Goal: Task Accomplishment & Management: Manage account settings

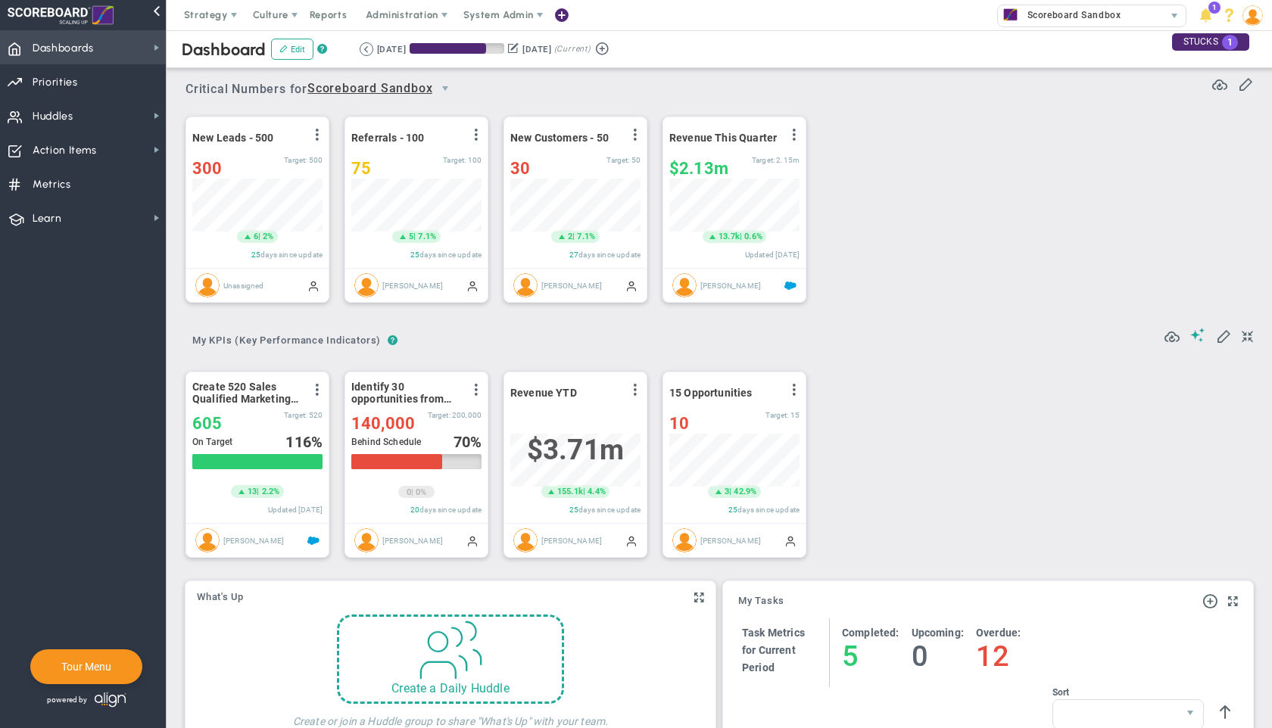
click at [83, 52] on span "Dashboards" at bounding box center [63, 49] width 61 height 32
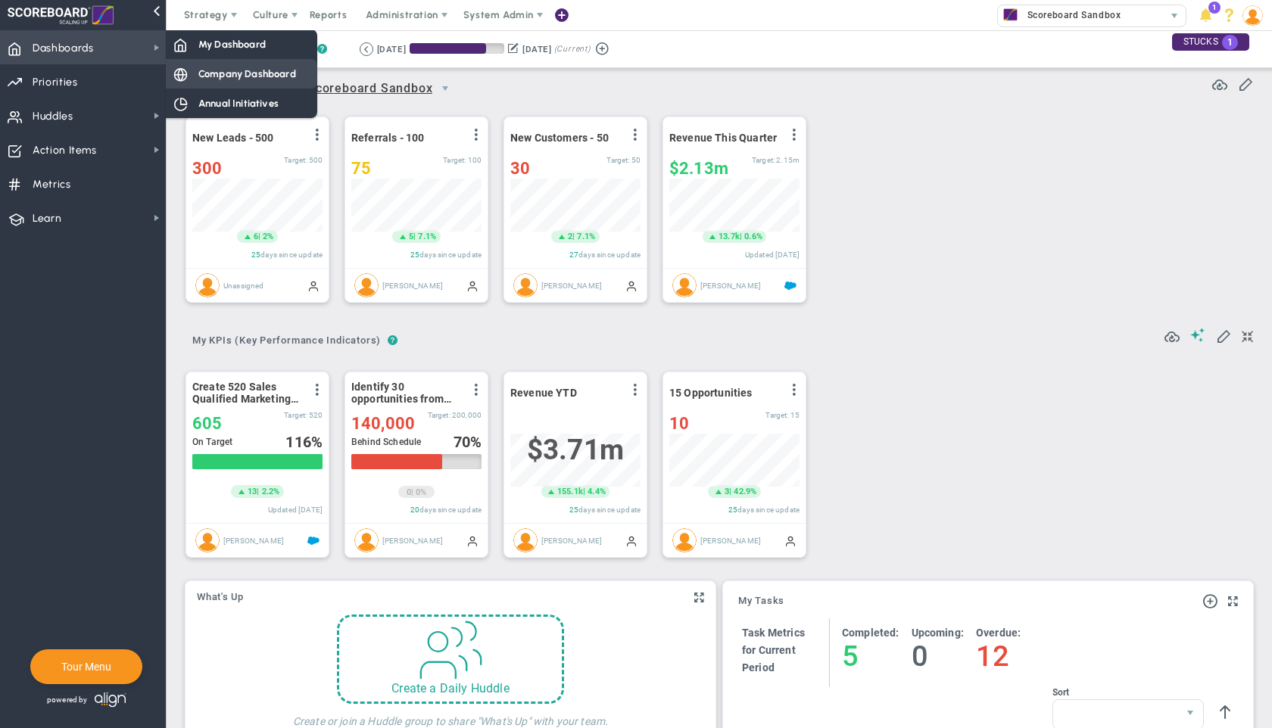
click at [209, 73] on span "Company Dashboard" at bounding box center [247, 74] width 98 height 14
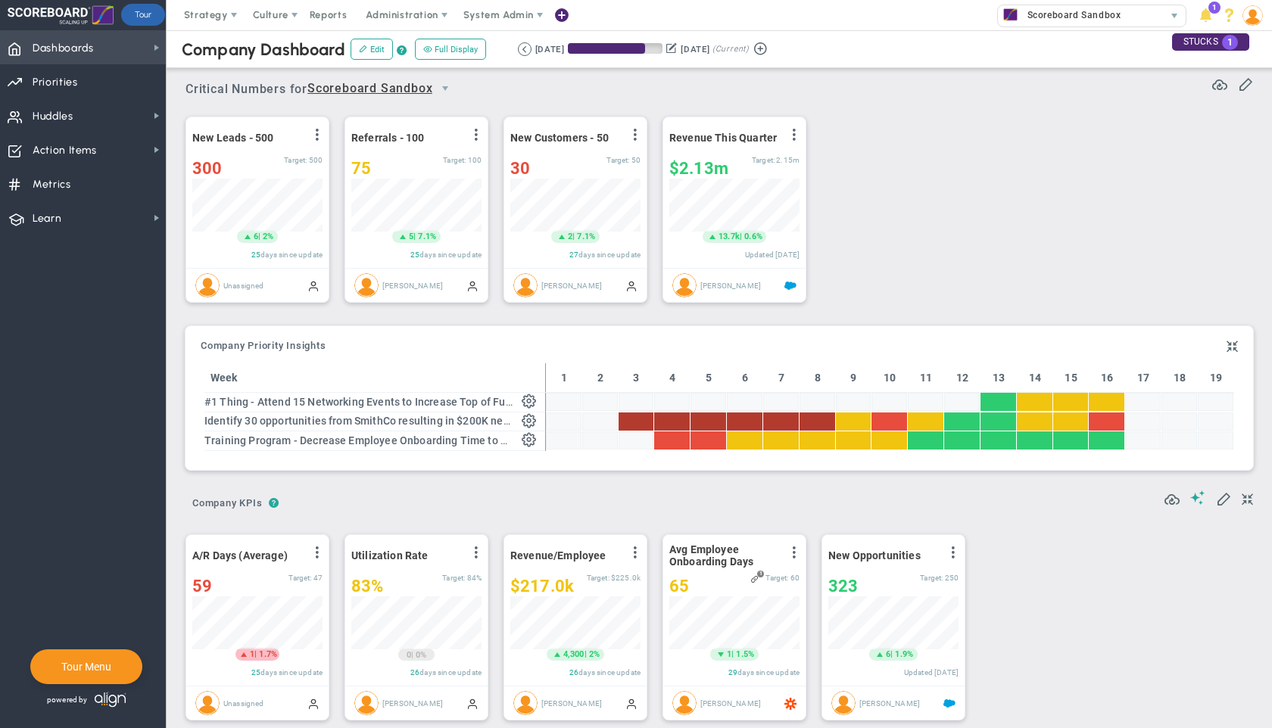
scroll to position [757079, 757002]
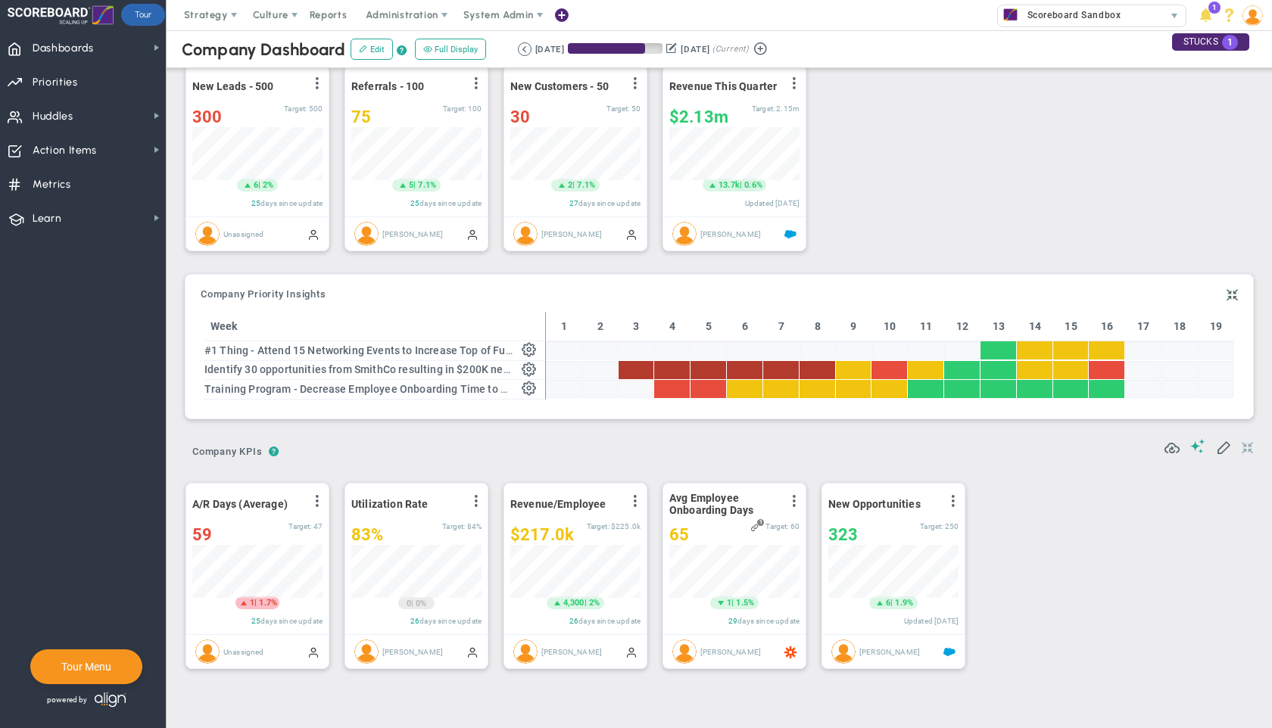
click at [1242, 449] on span at bounding box center [1247, 448] width 11 height 18
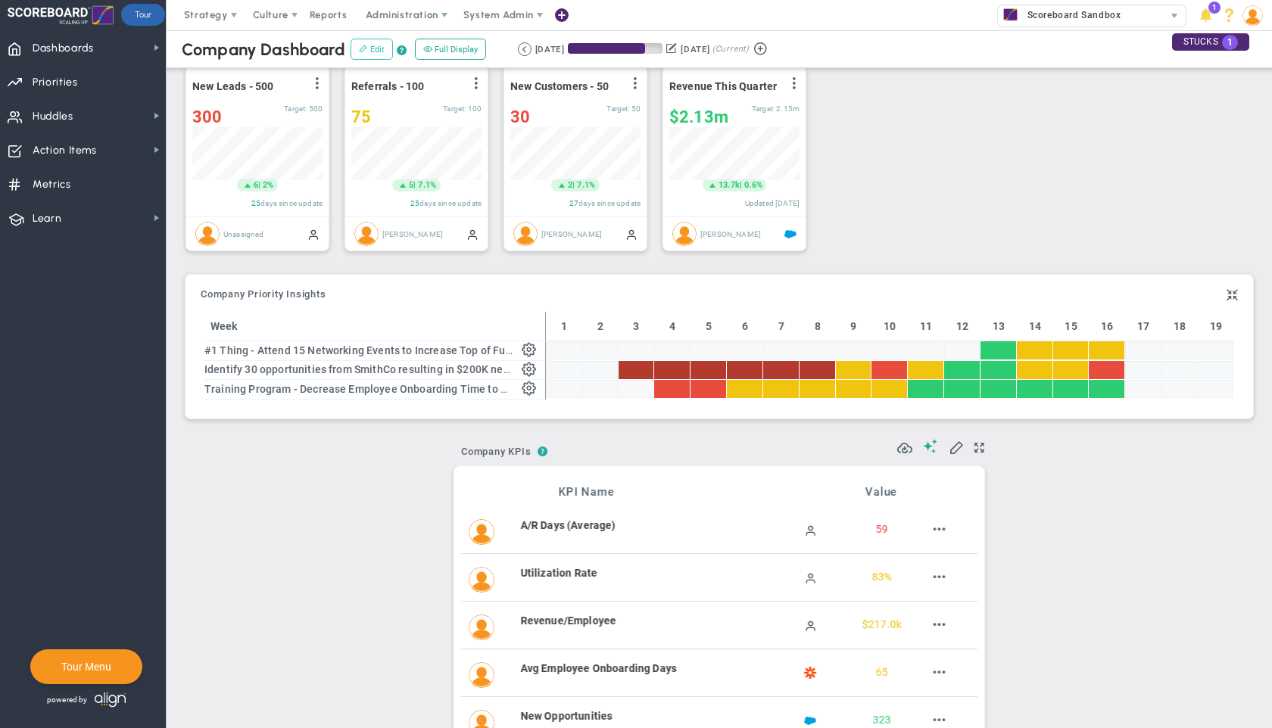
click at [379, 47] on button "Edit" at bounding box center [372, 49] width 42 height 21
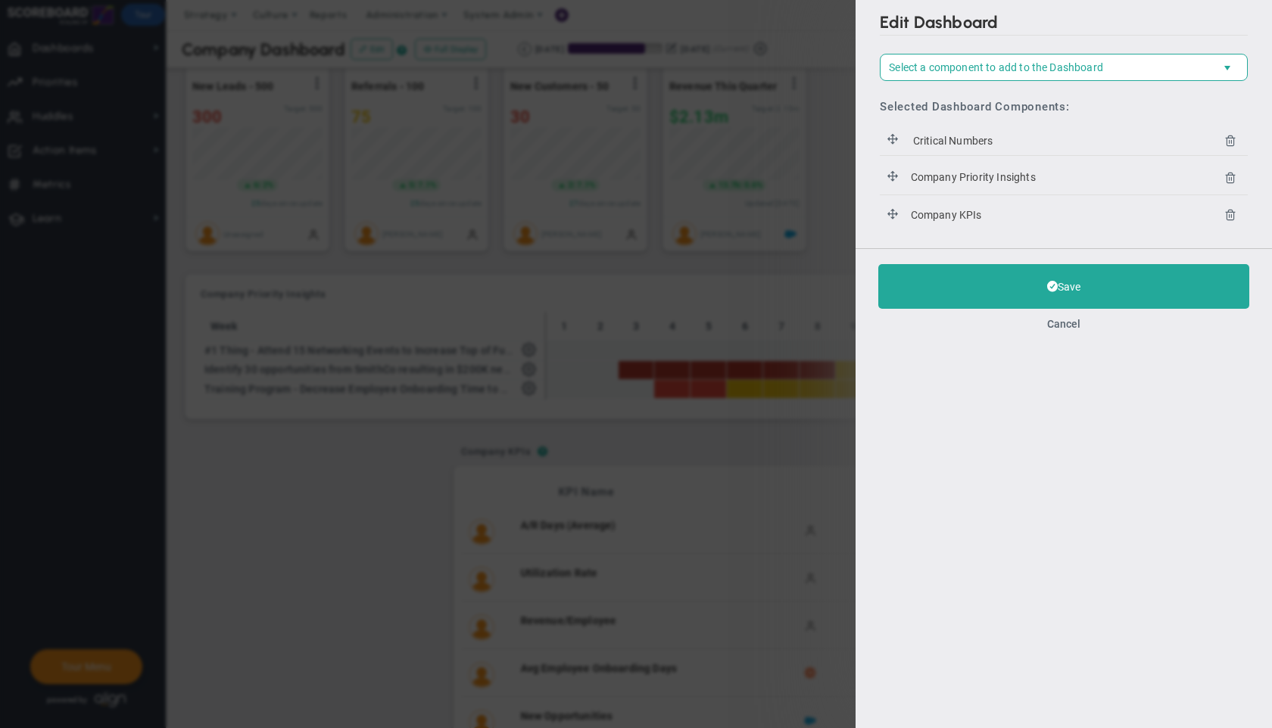
drag, startPoint x: 933, startPoint y: 179, endPoint x: 942, endPoint y: 242, distance: 64.2
click at [942, 242] on div "Edit Dashboard Select a component to add to the Dashboard Select a Component to…" at bounding box center [1064, 124] width 416 height 248
drag, startPoint x: 893, startPoint y: 174, endPoint x: 892, endPoint y: 233, distance: 59.1
click at [892, 234] on div "Edit Dashboard Select a component to add to the Dashboard Select a Component to…" at bounding box center [1064, 124] width 416 height 248
click at [1021, 64] on span "Select a component to add to the Dashboard" at bounding box center [996, 67] width 214 height 12
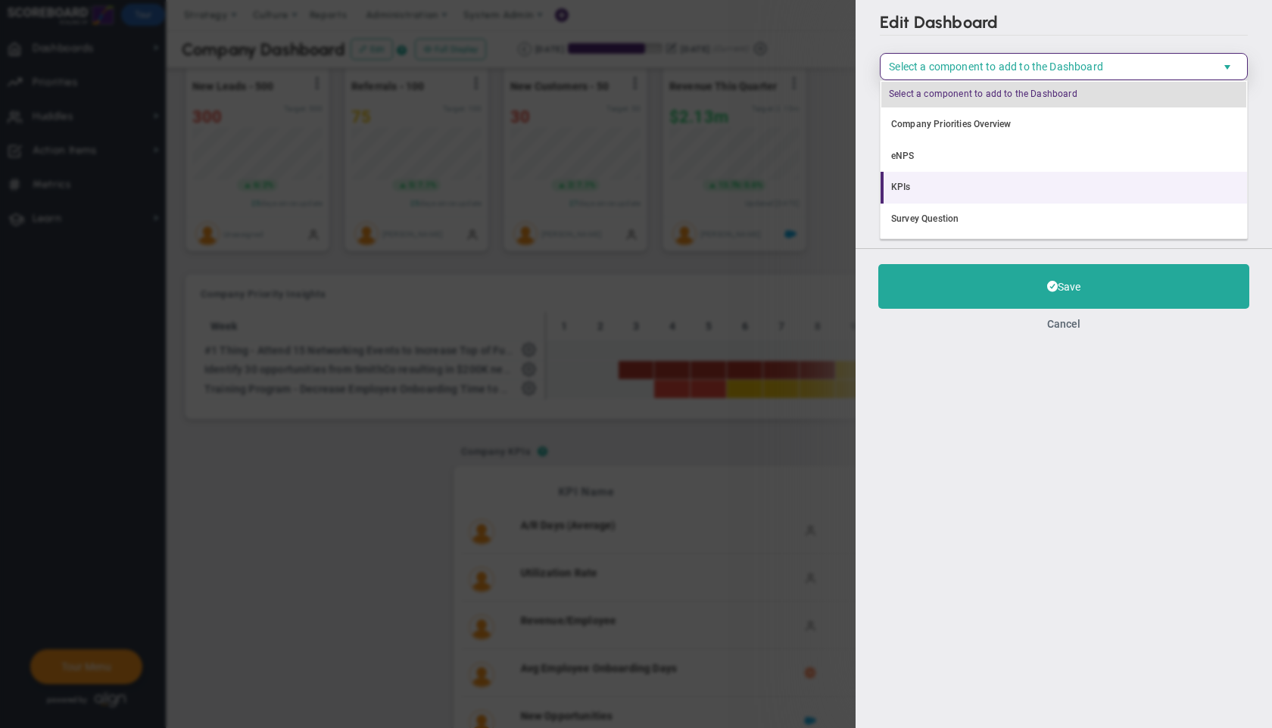
click at [943, 189] on li "KPIs" at bounding box center [1064, 188] width 366 height 32
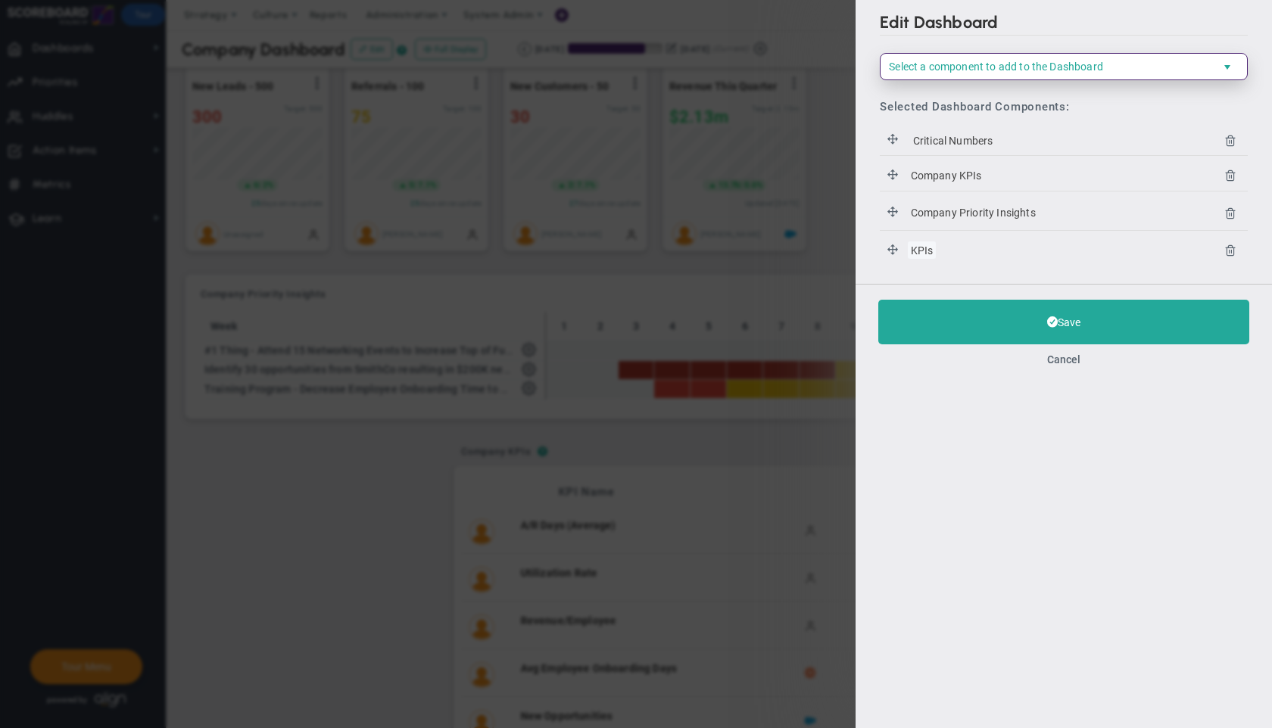
click at [915, 251] on span "KPIs" at bounding box center [922, 250] width 28 height 17
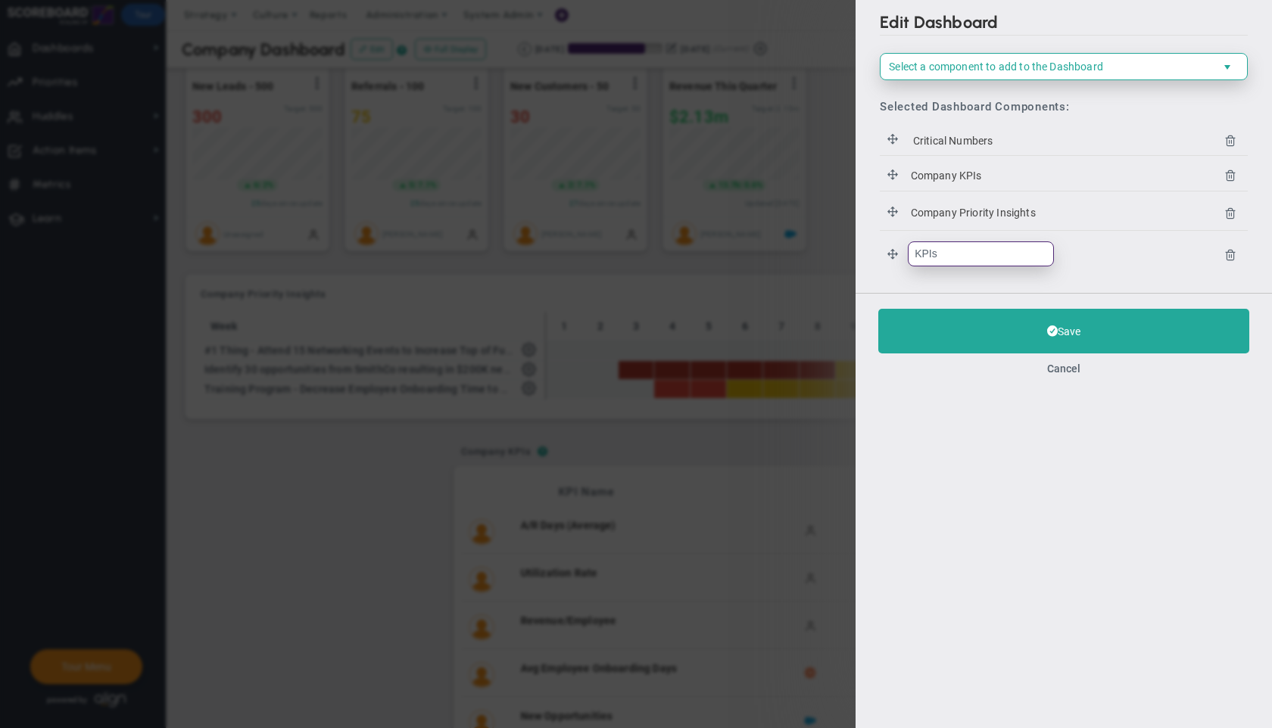
click at [915, 251] on input "KPIs" at bounding box center [981, 254] width 146 height 25
type input "Sales KPIs"
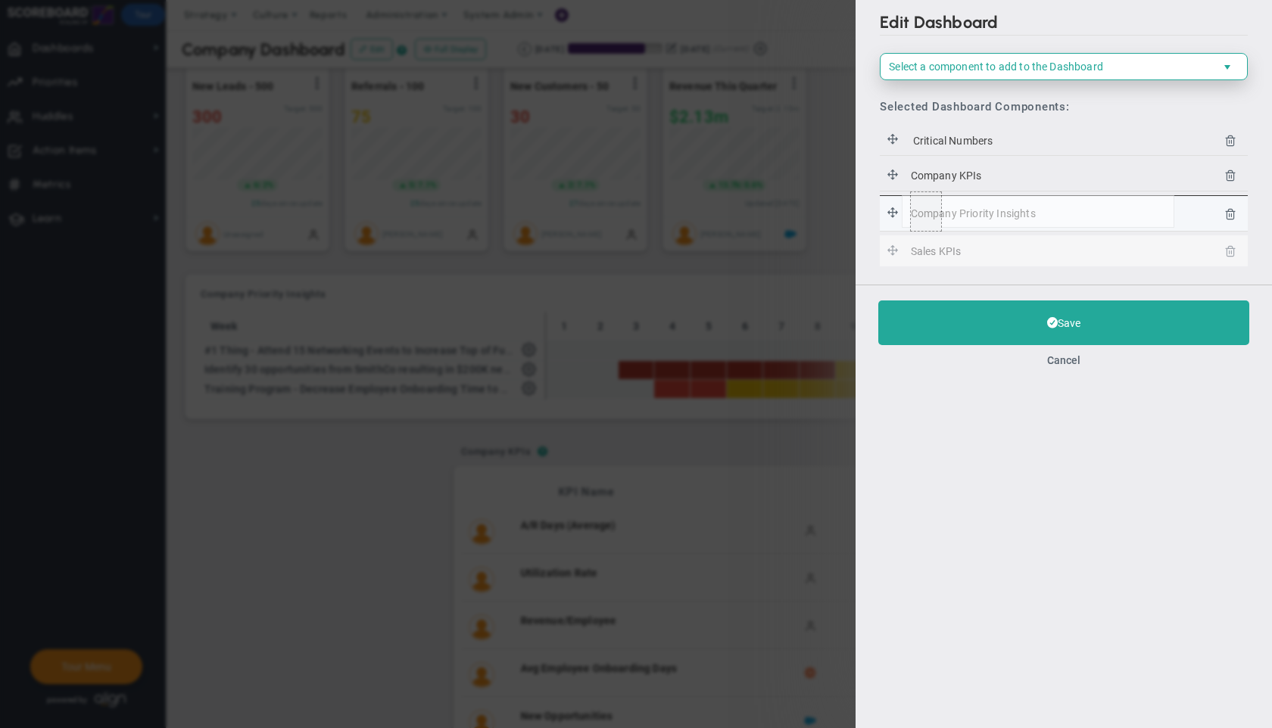
drag, startPoint x: 889, startPoint y: 233, endPoint x: 902, endPoint y: 195, distance: 40.0
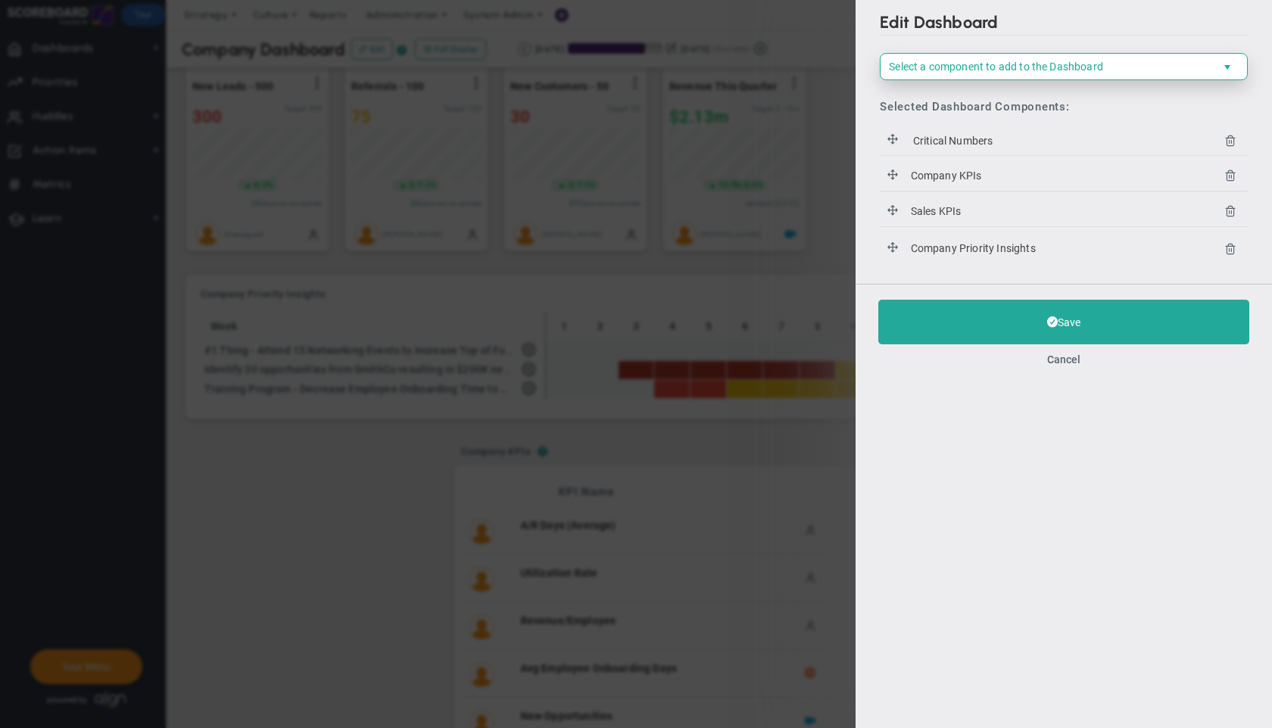
click at [1013, 68] on span "Select a component to add to the Dashboard" at bounding box center [996, 67] width 214 height 12
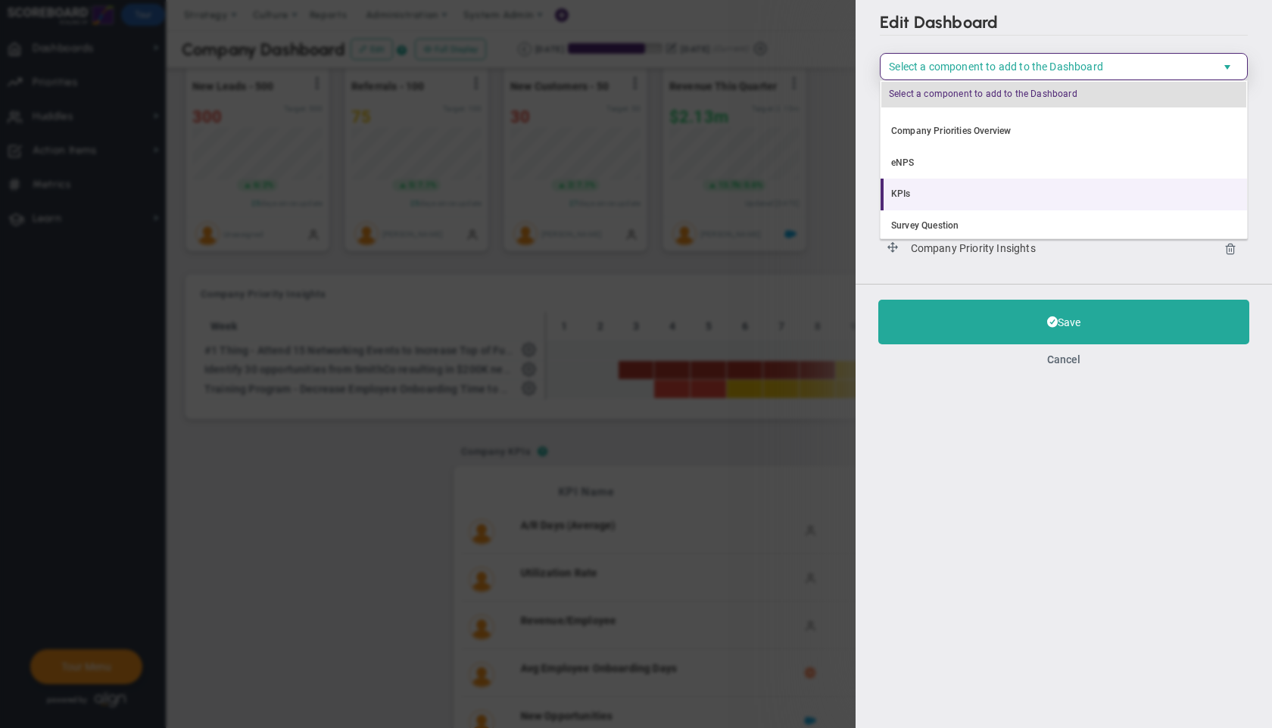
click at [947, 192] on li "KPIs" at bounding box center [1064, 195] width 366 height 32
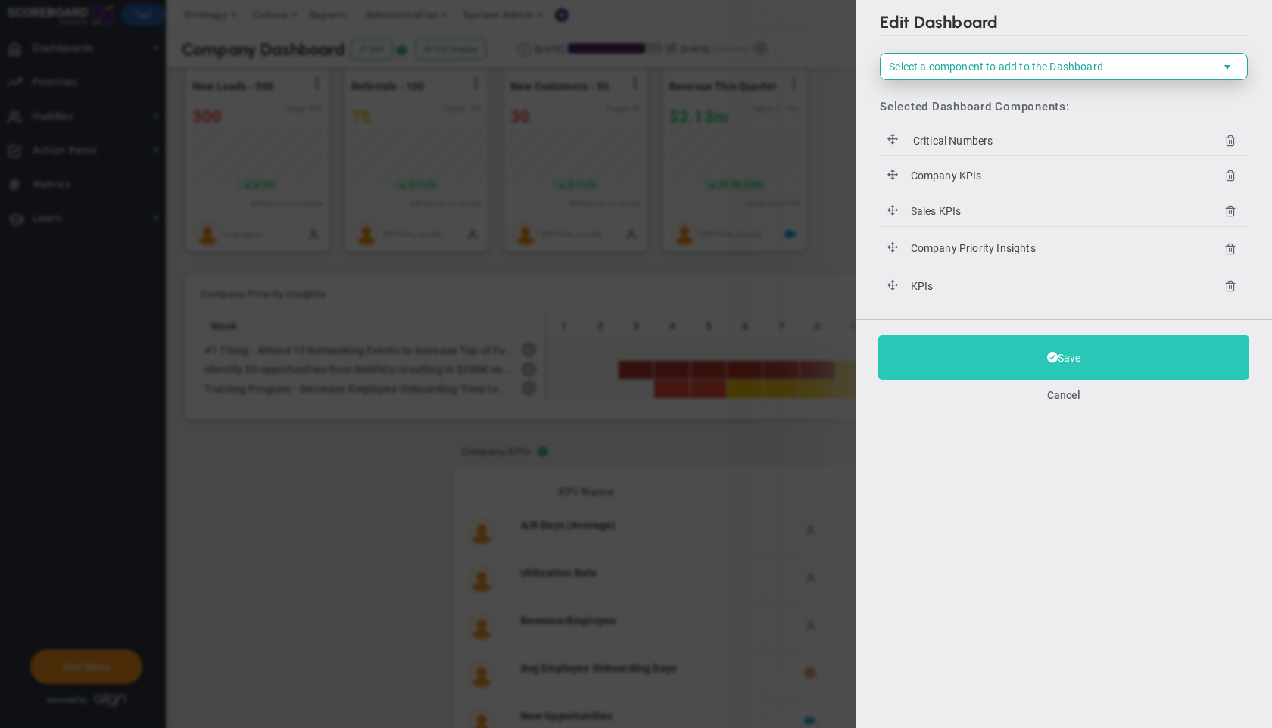
click at [1006, 362] on button "Save" at bounding box center [1063, 357] width 371 height 45
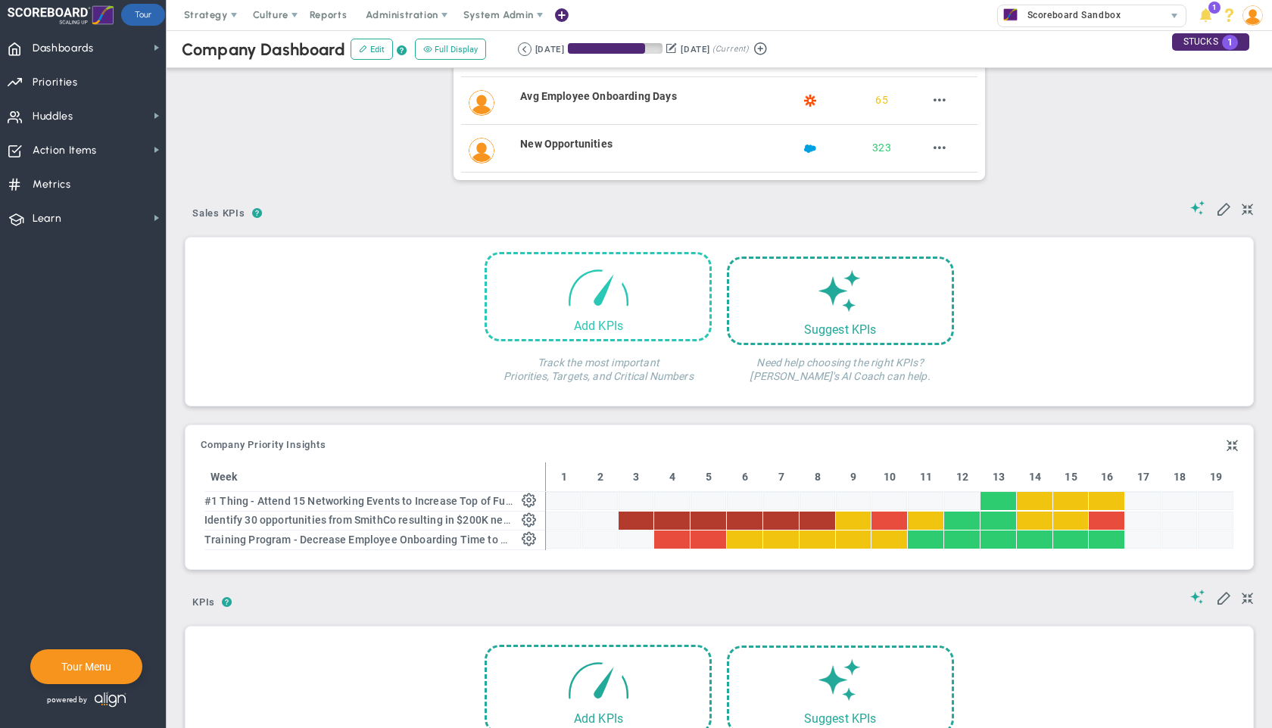
click at [603, 307] on span at bounding box center [598, 286] width 64 height 64
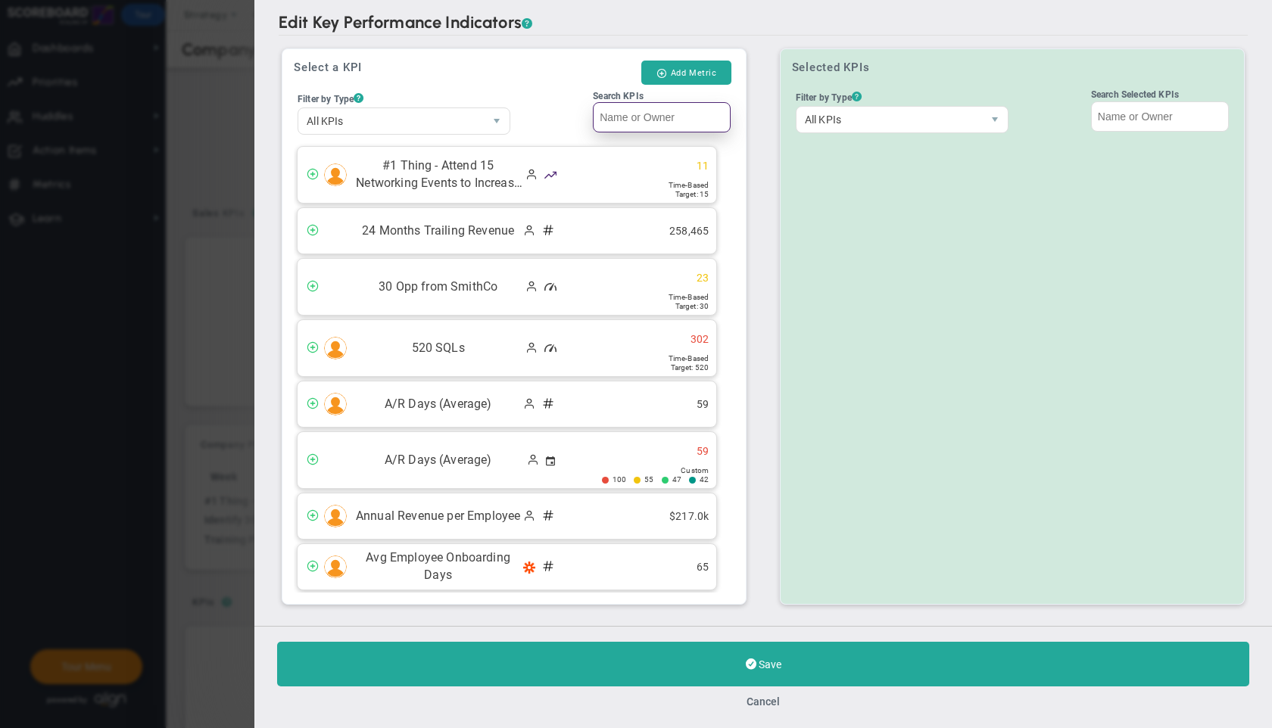
click at [635, 119] on input "Search KPIs" at bounding box center [662, 117] width 138 height 30
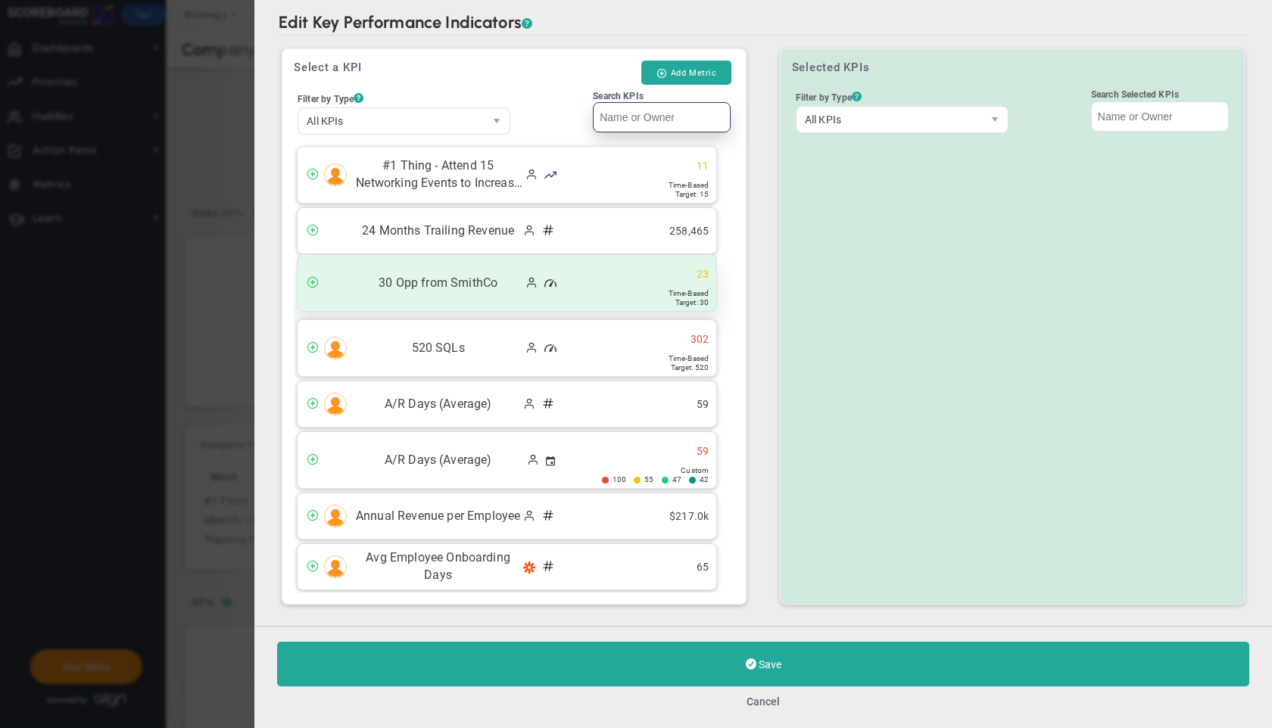
click at [454, 275] on span "30 Opp from SmithCo" at bounding box center [437, 283] width 167 height 17
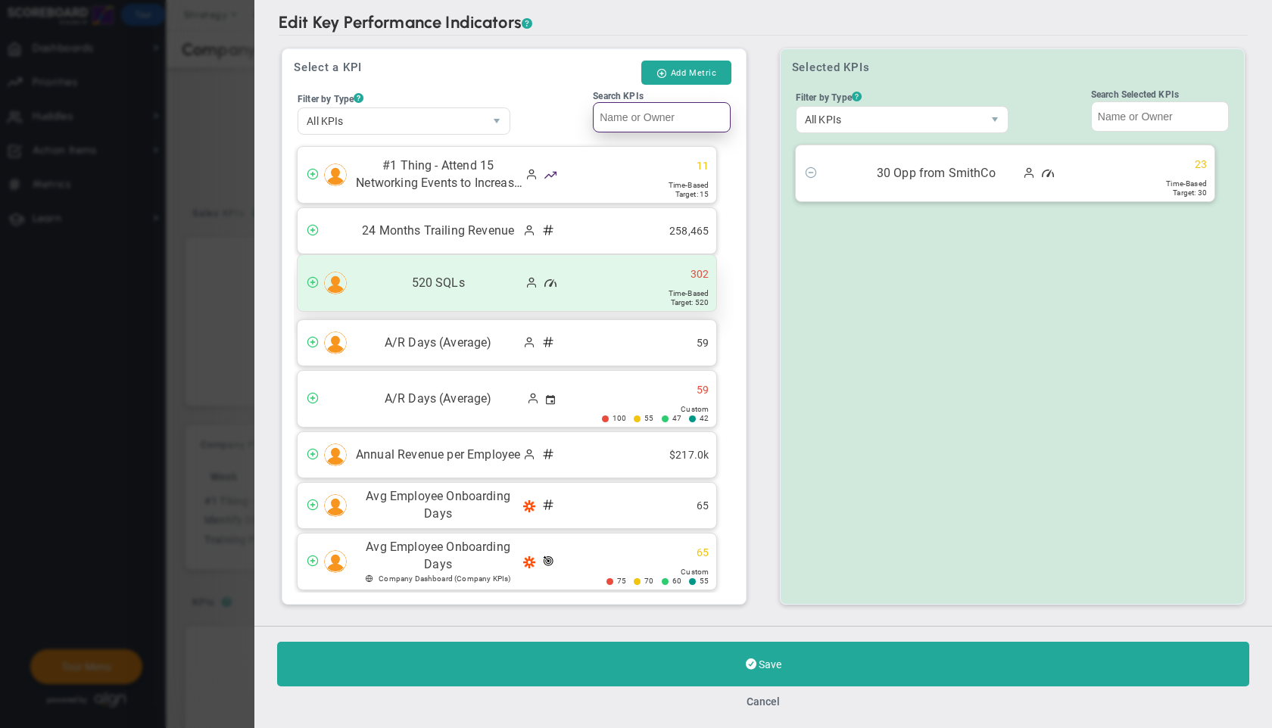
click at [454, 288] on span "520 SQLs" at bounding box center [437, 283] width 167 height 17
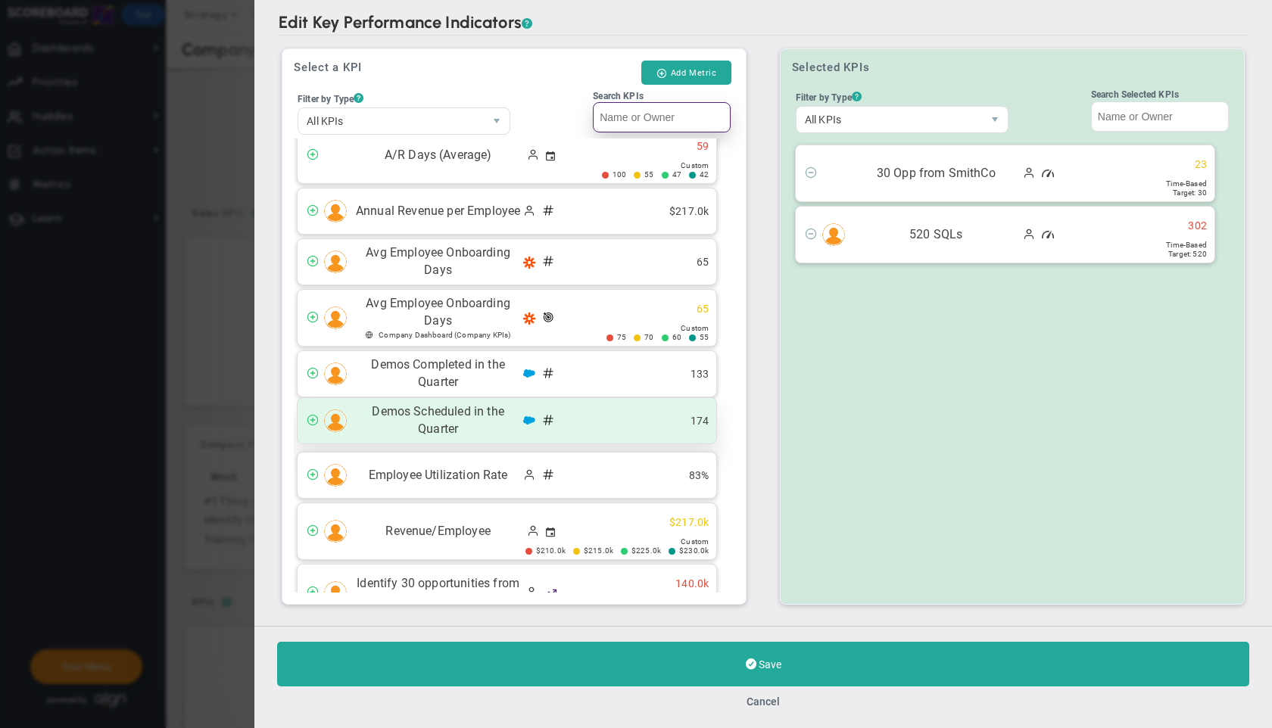
click at [466, 418] on span "Demos Scheduled in the Quarter" at bounding box center [437, 421] width 167 height 35
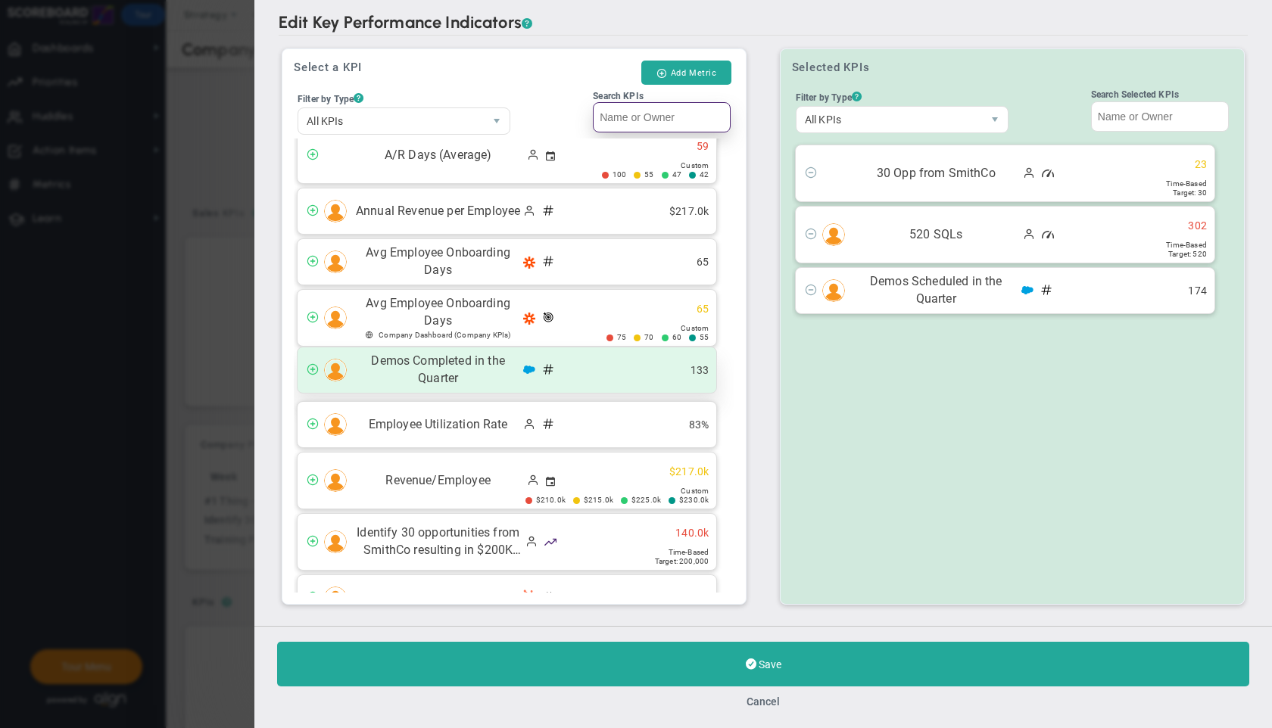
click at [457, 378] on span "Demos Completed in the Quarter" at bounding box center [437, 370] width 167 height 35
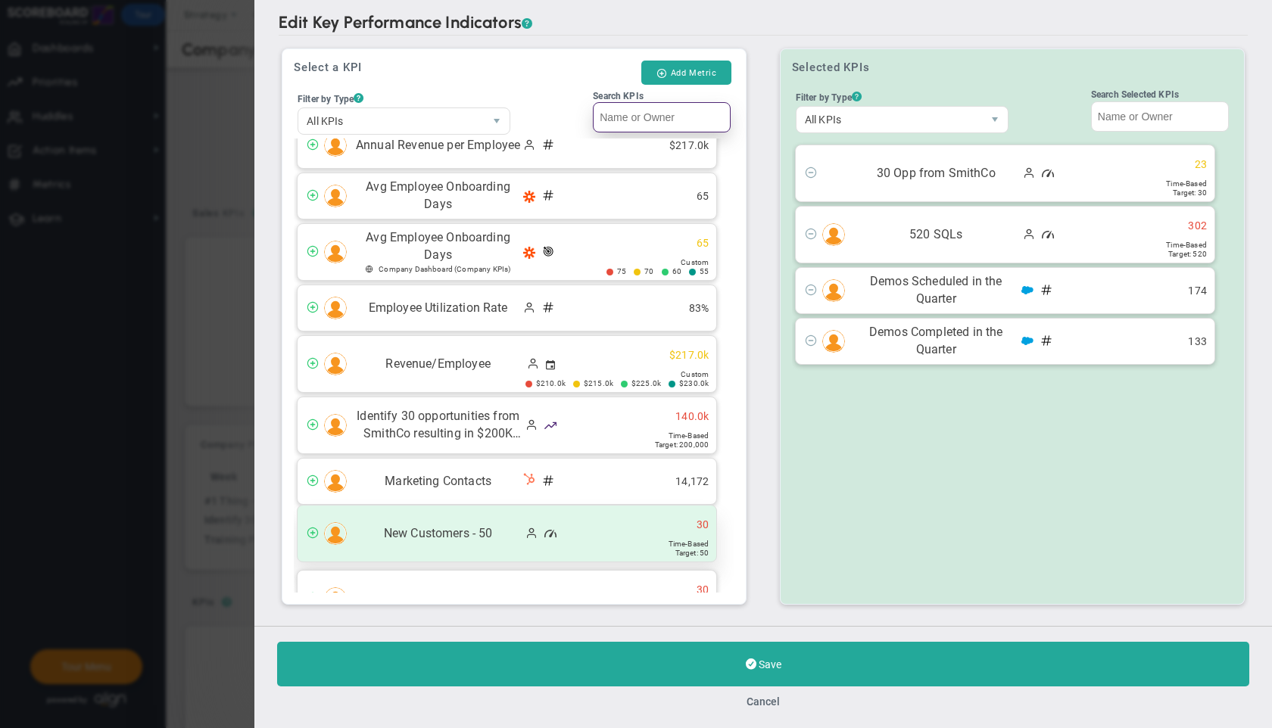
click at [483, 528] on span "New Customers - 50" at bounding box center [437, 533] width 167 height 17
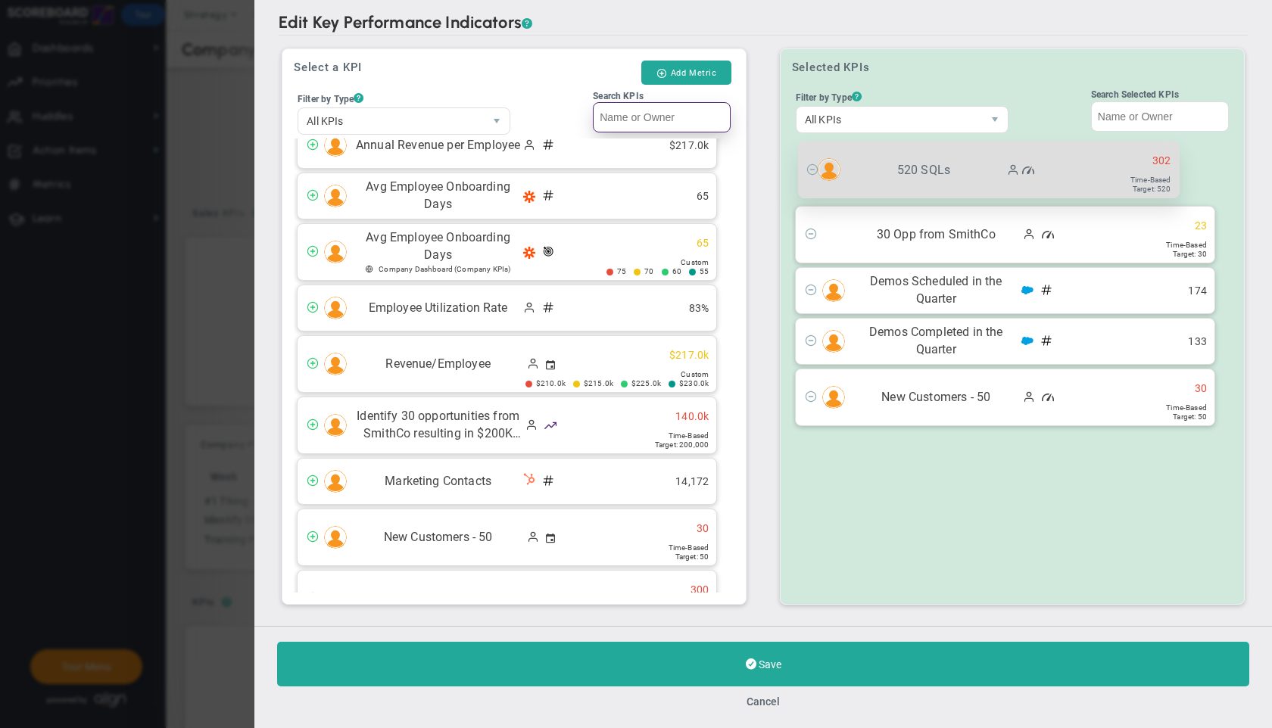
drag, startPoint x: 1079, startPoint y: 238, endPoint x: 1071, endPoint y: 151, distance: 87.4
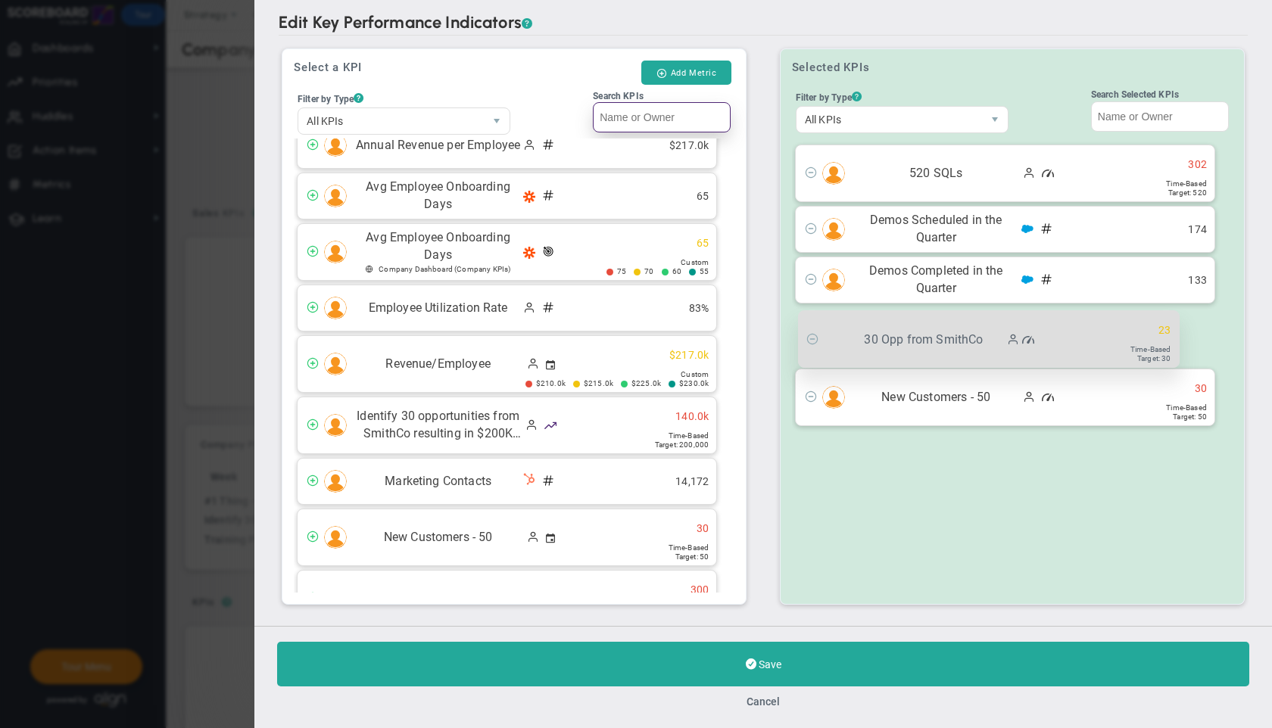
drag, startPoint x: 905, startPoint y: 231, endPoint x: 960, endPoint y: 328, distance: 111.6
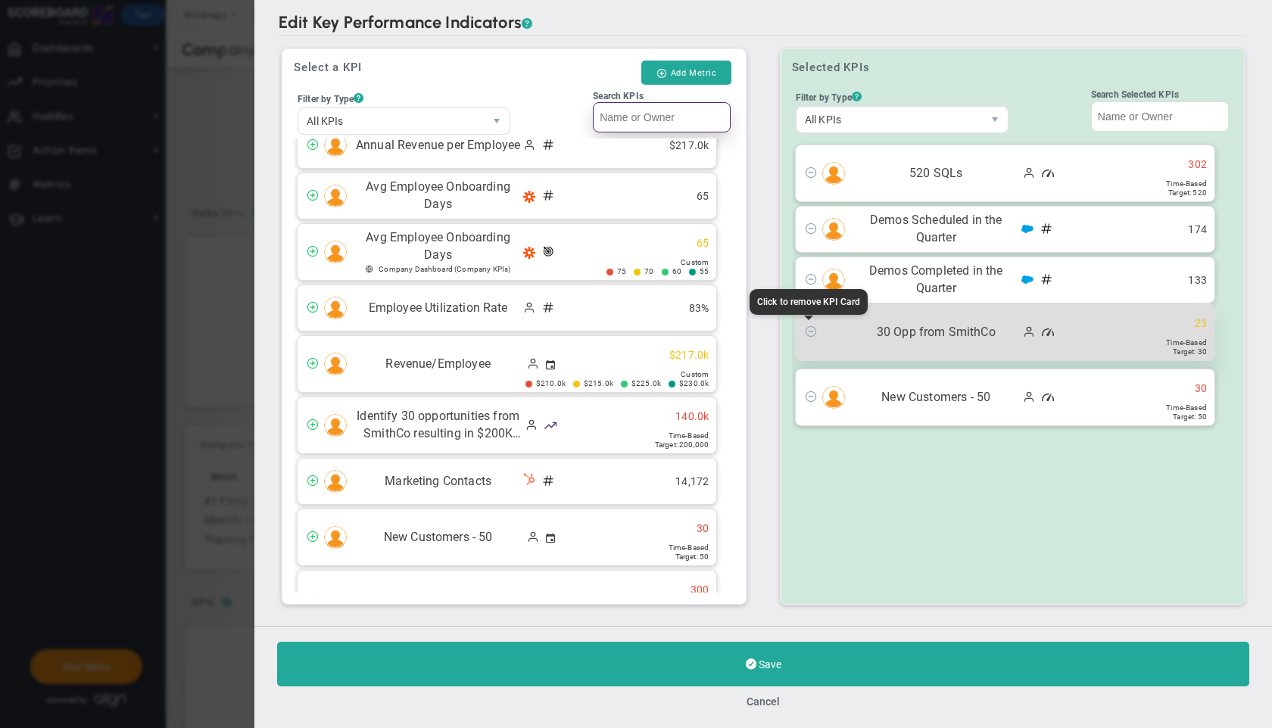
click at [813, 329] on span at bounding box center [811, 331] width 12 height 12
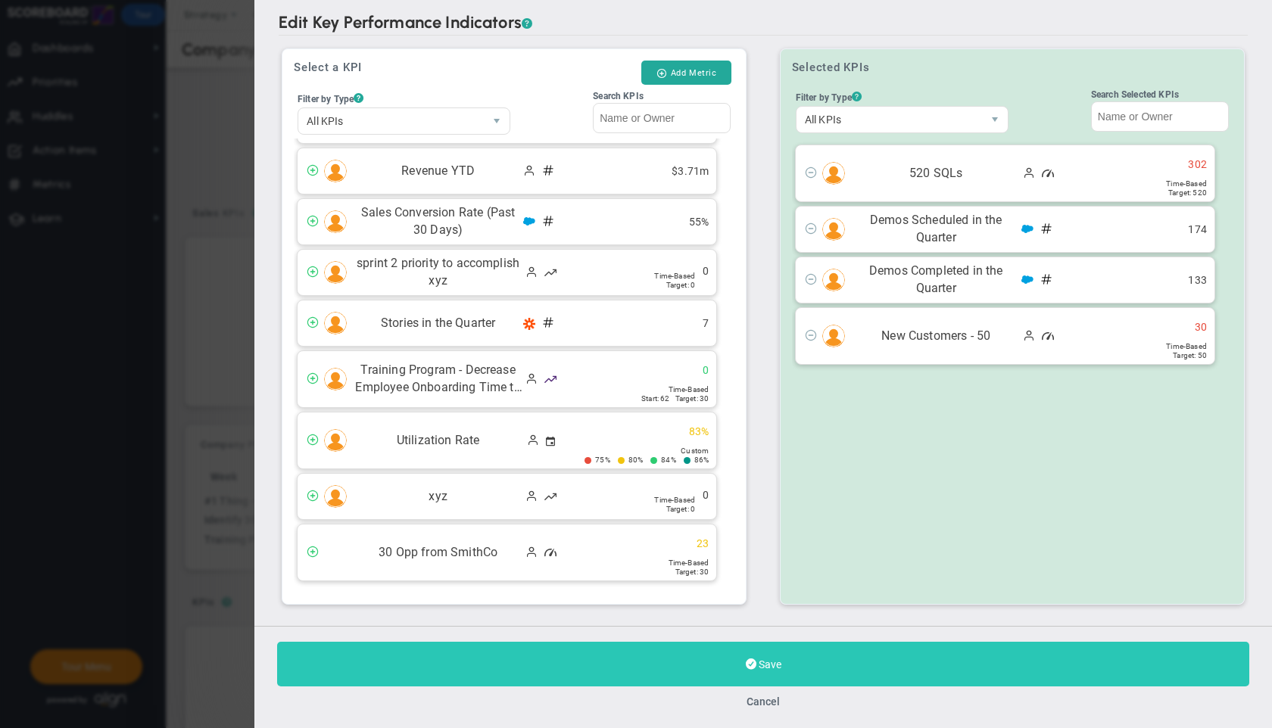
click at [751, 669] on span at bounding box center [751, 664] width 11 height 14
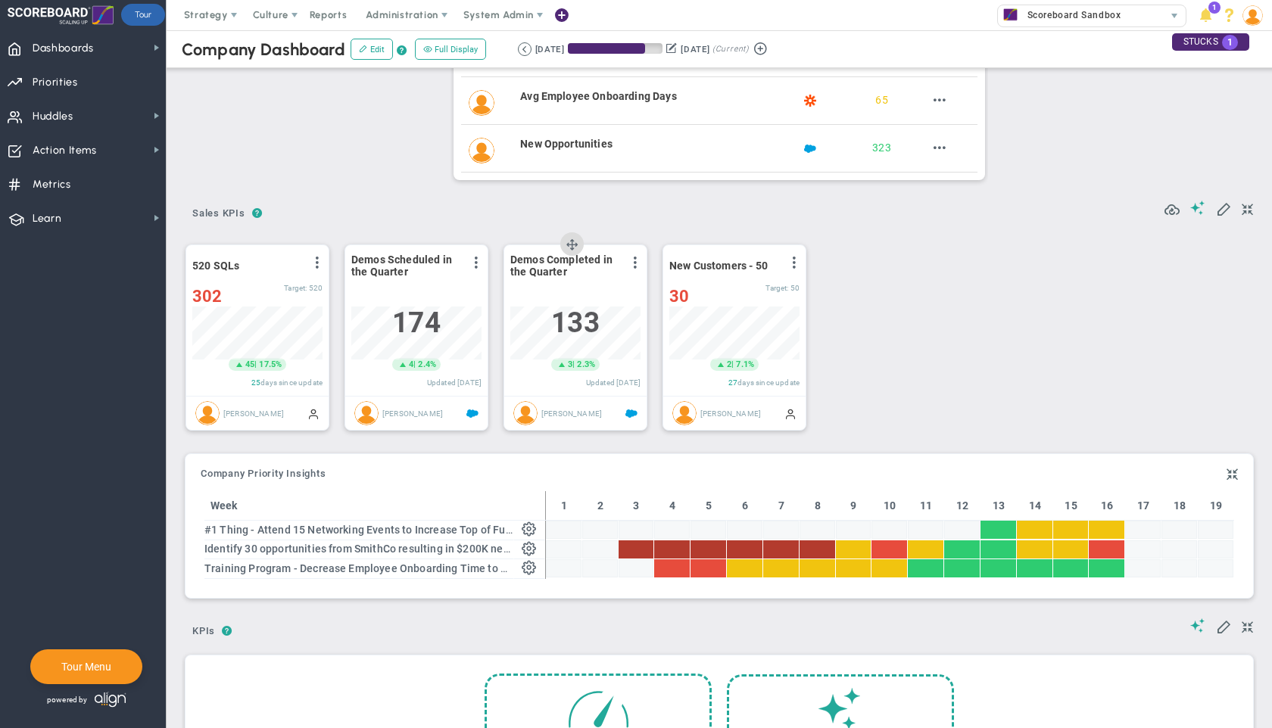
scroll to position [53, 130]
click at [1242, 210] on span at bounding box center [1247, 210] width 11 height 18
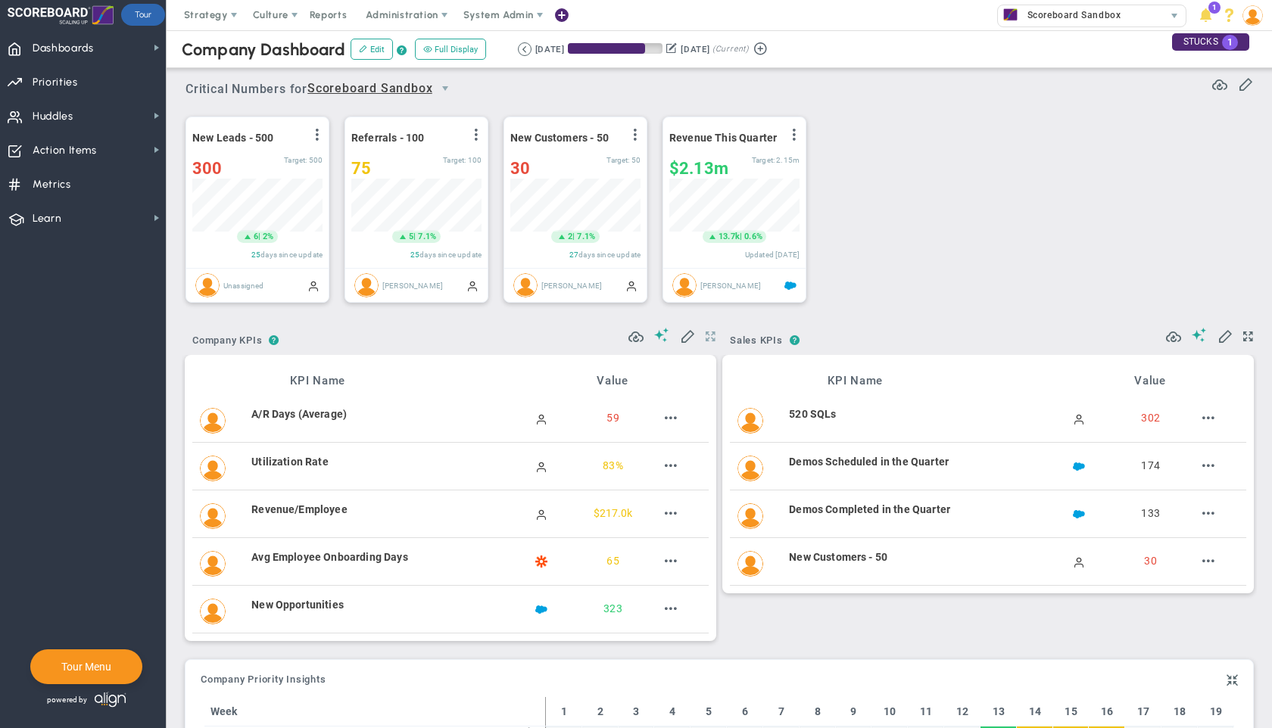
click at [706, 337] on span at bounding box center [711, 337] width 10 height 18
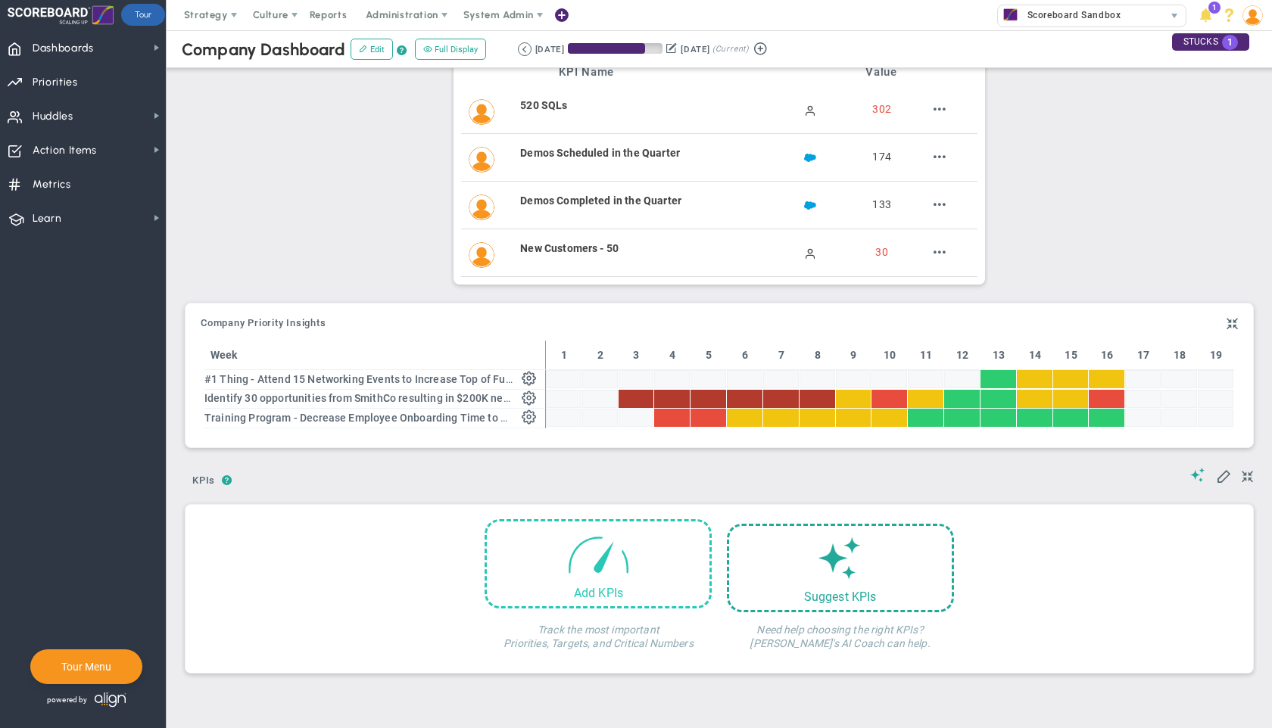
click at [605, 584] on span at bounding box center [598, 554] width 64 height 64
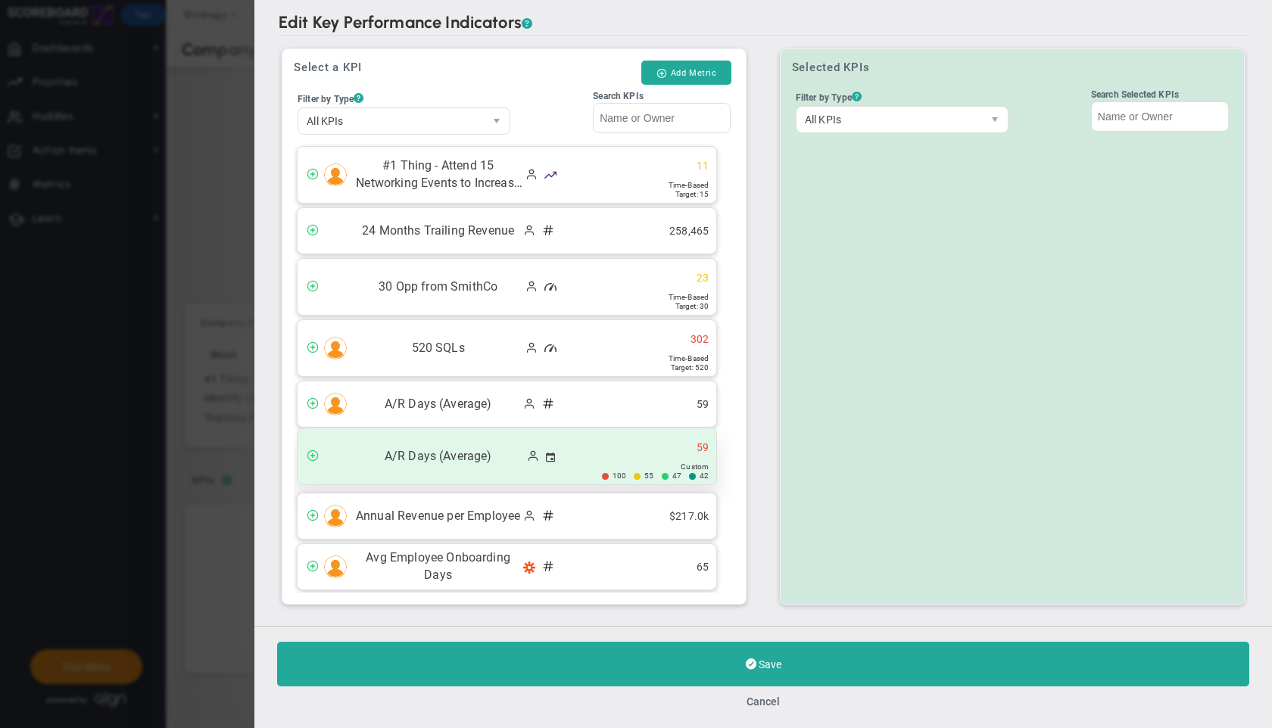
click at [450, 457] on span "A/R Days (Average)" at bounding box center [437, 456] width 167 height 17
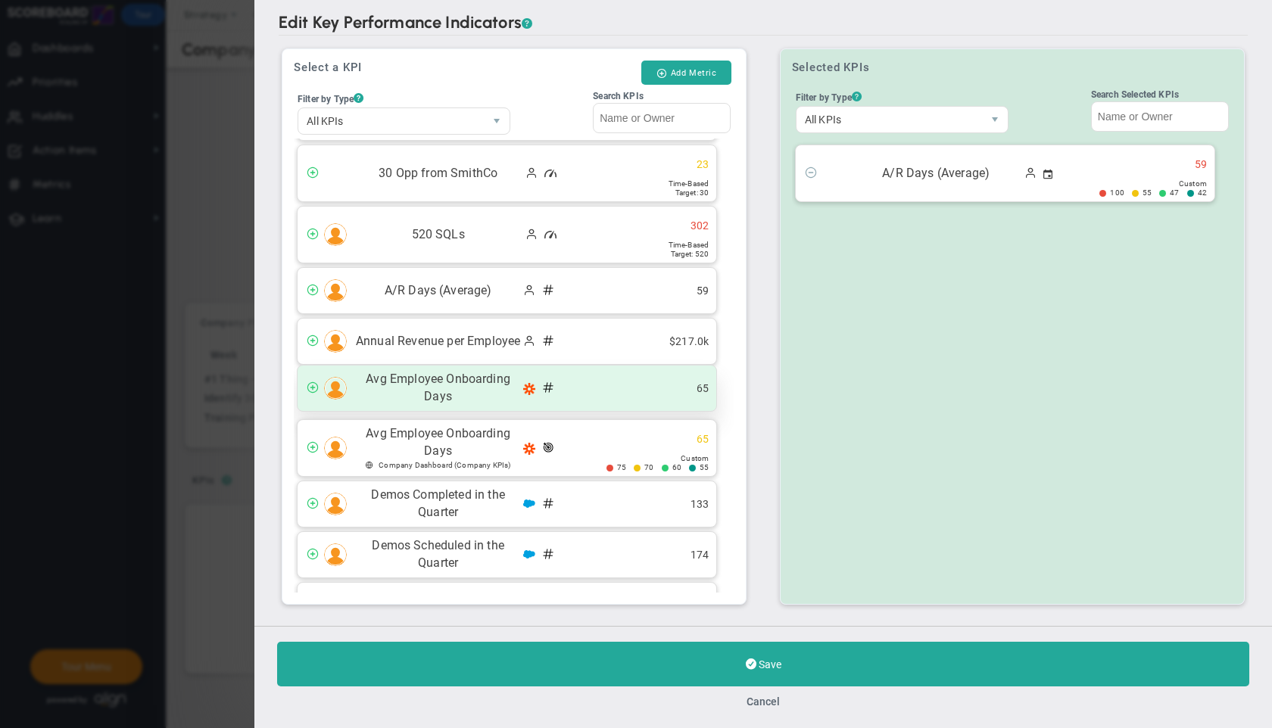
scroll to position [121, 0]
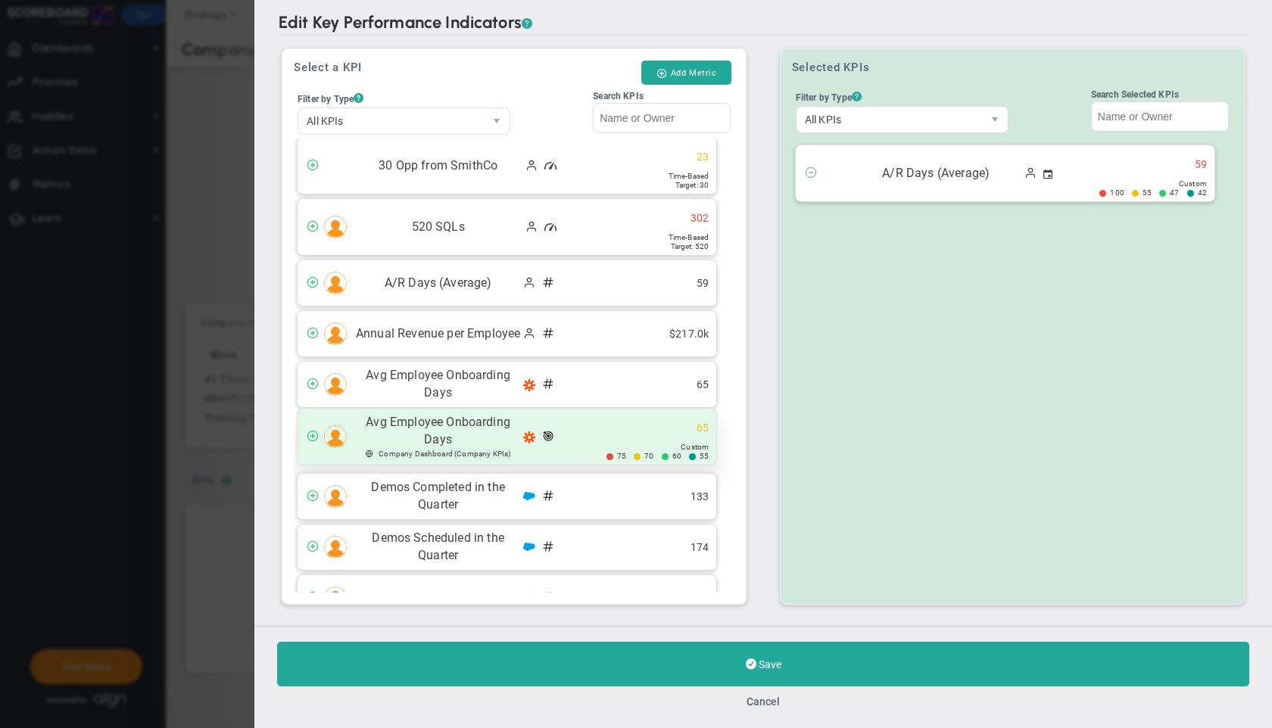
click at [422, 438] on span "Avg Employee Onboarding Days" at bounding box center [437, 431] width 167 height 35
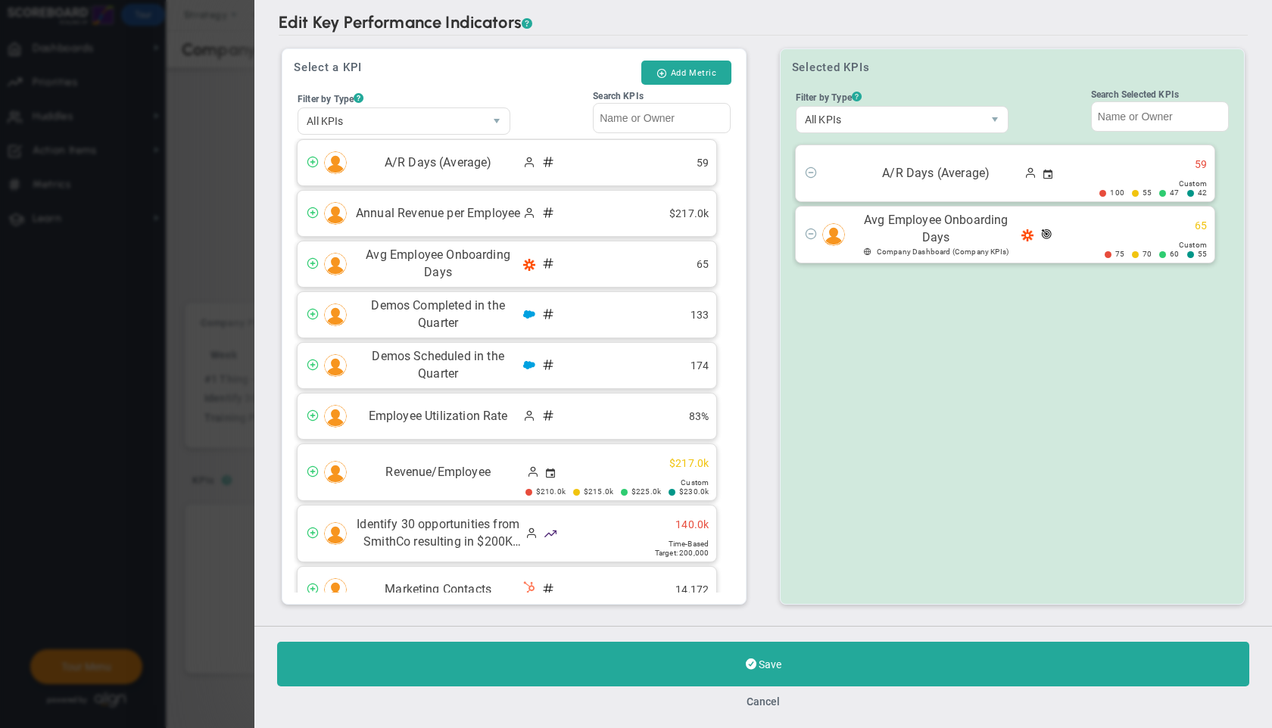
scroll to position [273, 0]
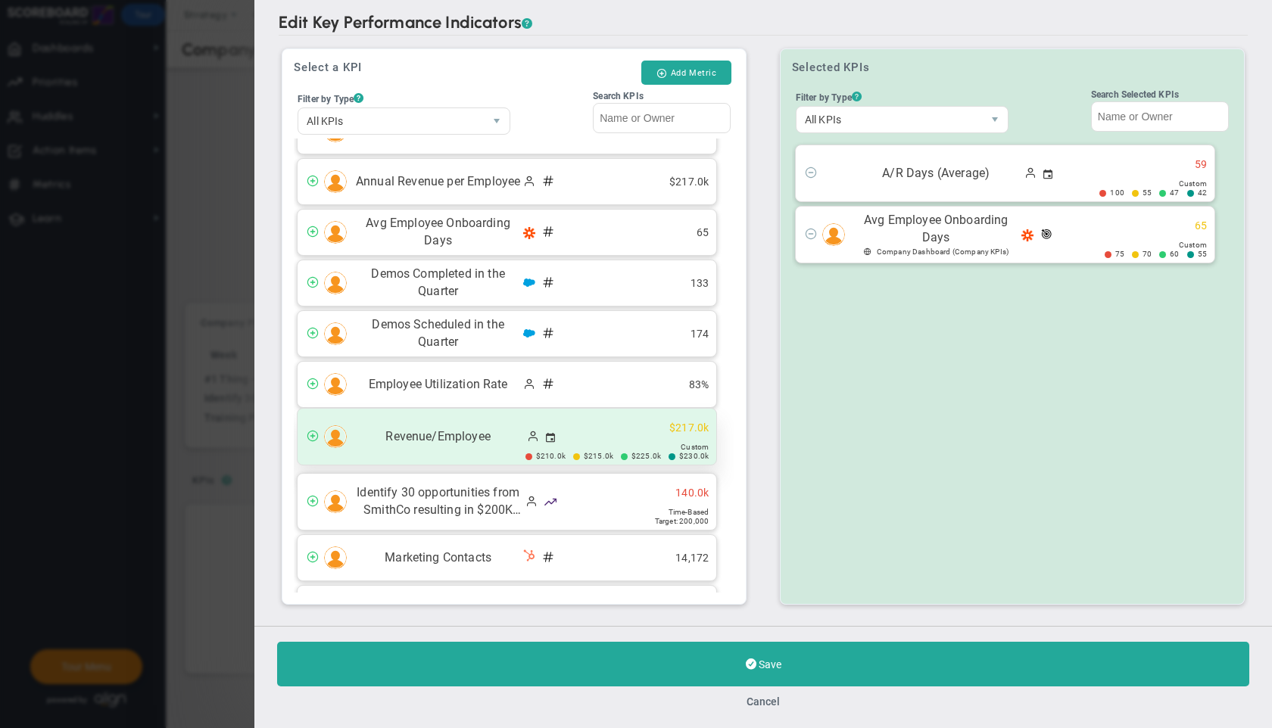
click at [454, 431] on span "Revenue/Employee" at bounding box center [437, 437] width 167 height 17
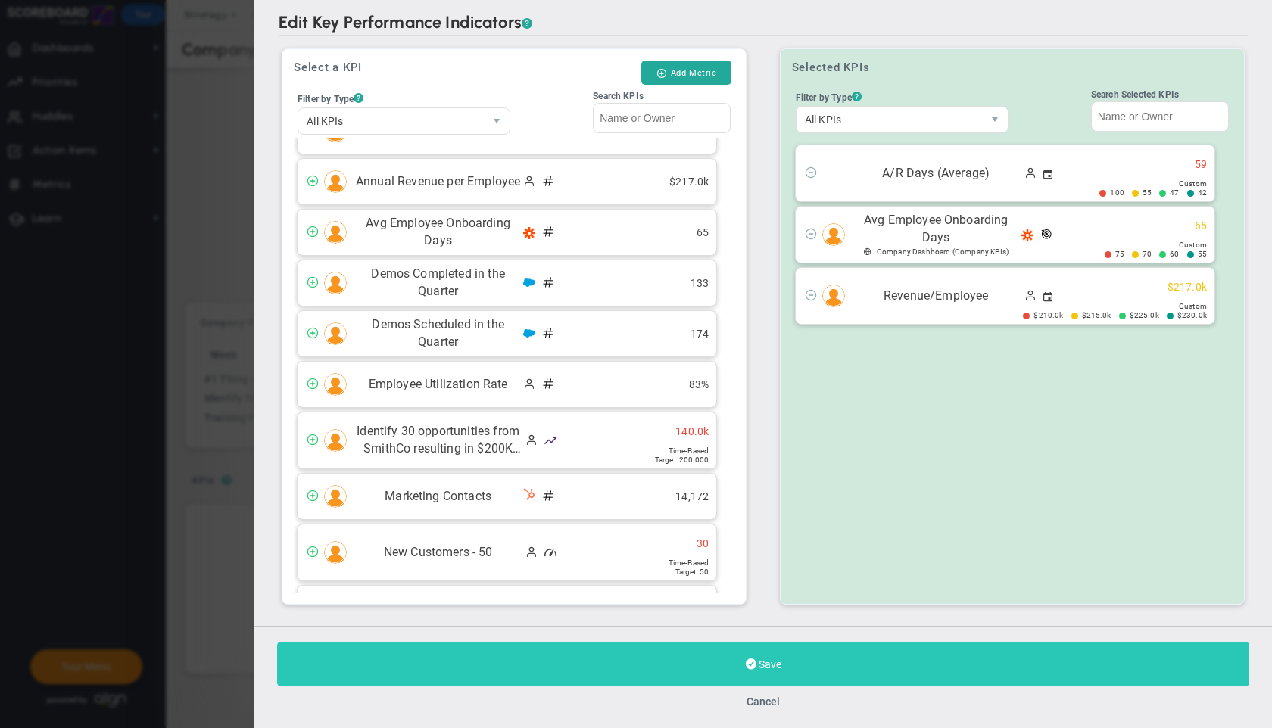
click at [793, 663] on button "Save" at bounding box center [763, 664] width 972 height 45
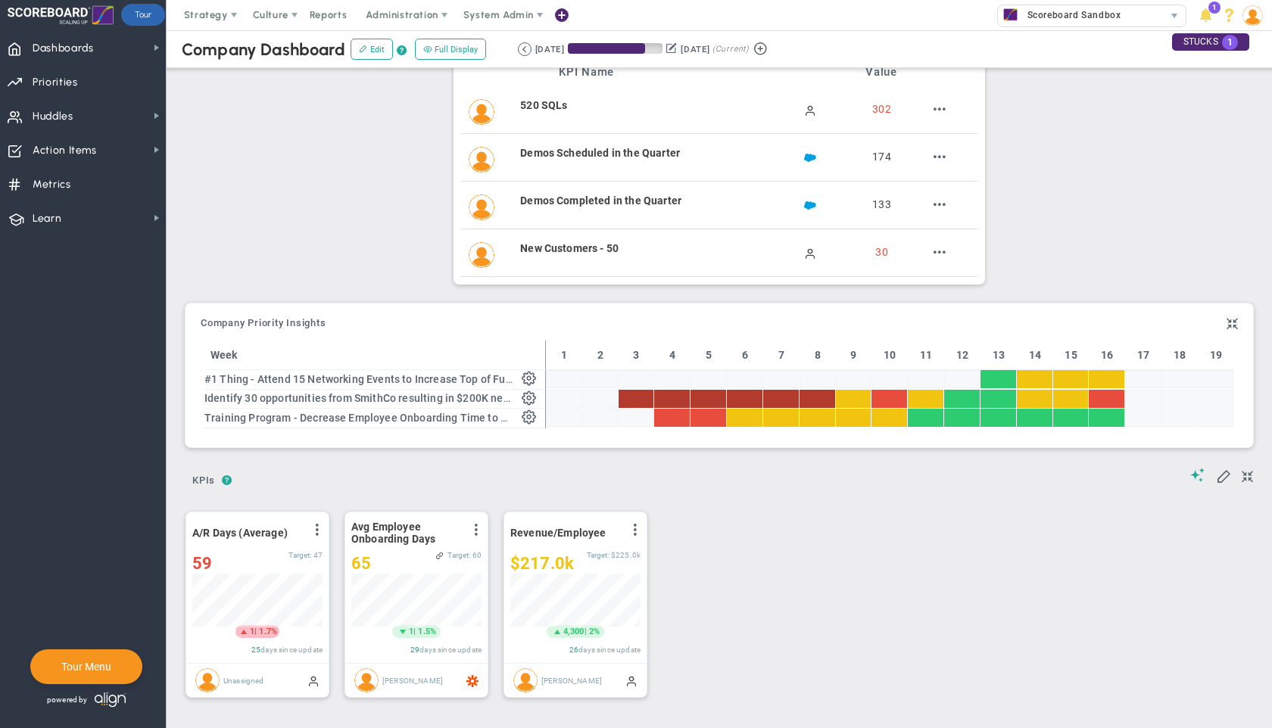
scroll to position [53, 130]
click at [1242, 475] on span at bounding box center [1247, 477] width 11 height 18
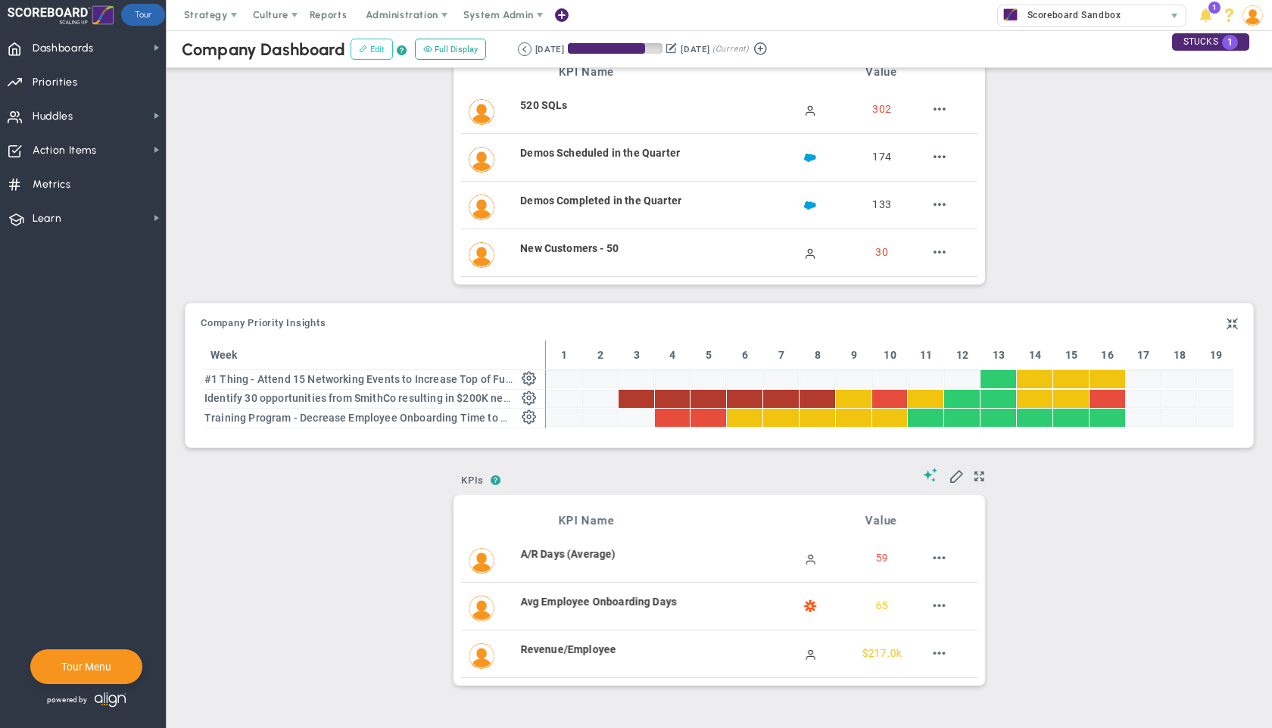
click at [373, 57] on button "Edit" at bounding box center [372, 49] width 42 height 21
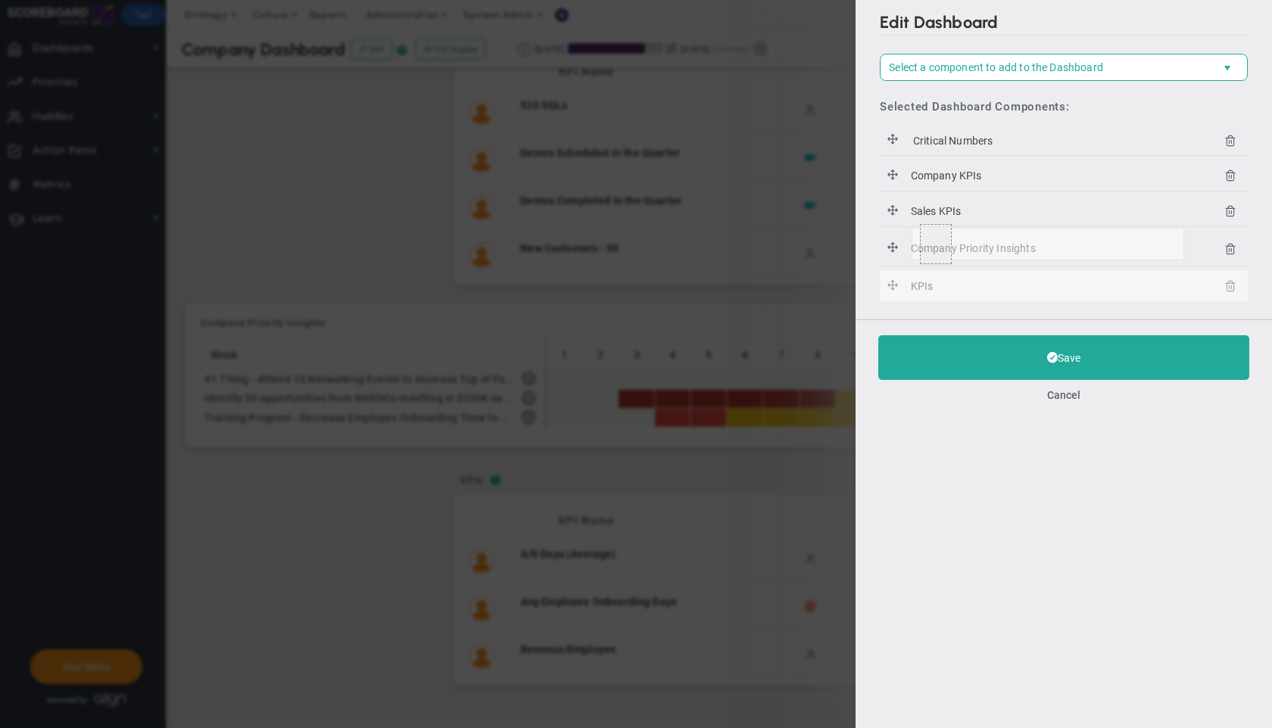
drag, startPoint x: 892, startPoint y: 283, endPoint x: 912, endPoint y: 228, distance: 58.7
click at [912, 228] on body "Welcome to Scaling Up Scoreboard! You are currently logged into a sandbox compa…" at bounding box center [636, 364] width 1272 height 728
drag, startPoint x: 889, startPoint y: 287, endPoint x: 906, endPoint y: 222, distance: 67.2
click at [921, 213] on span "KPIs" at bounding box center [922, 210] width 28 height 17
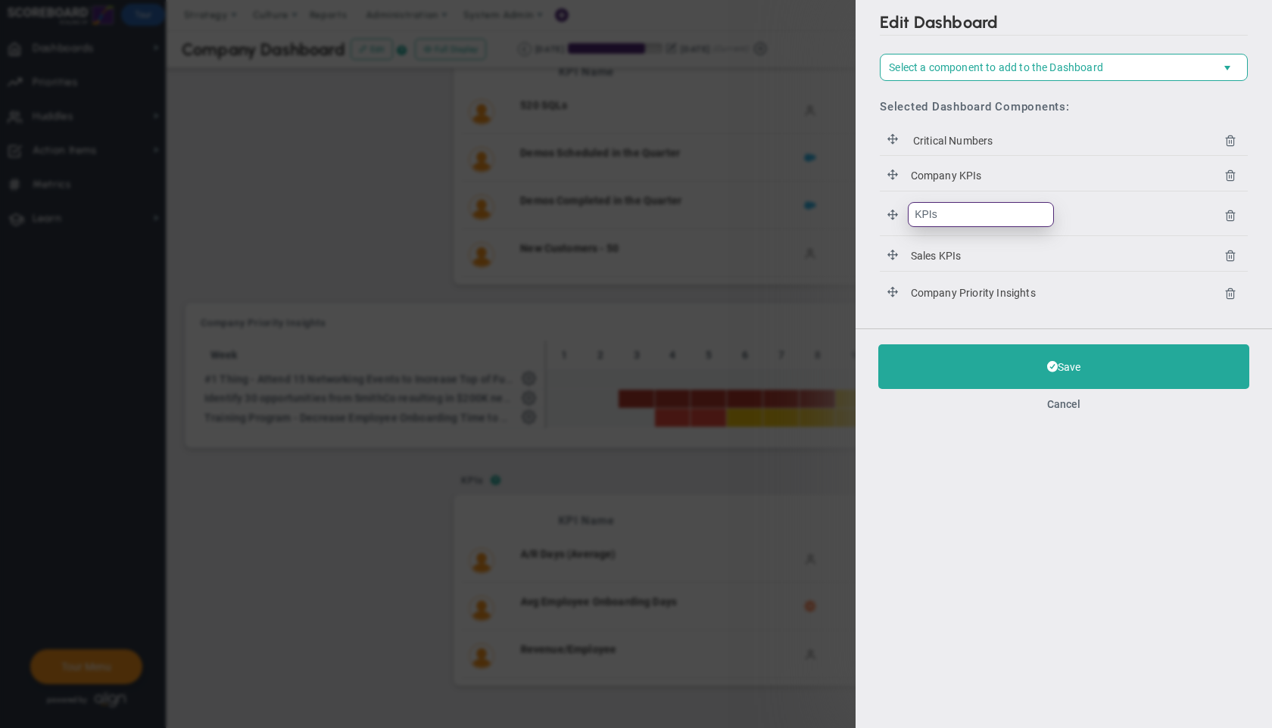
click at [921, 213] on input "KPIs" at bounding box center [981, 214] width 146 height 25
type input "HR KPis"
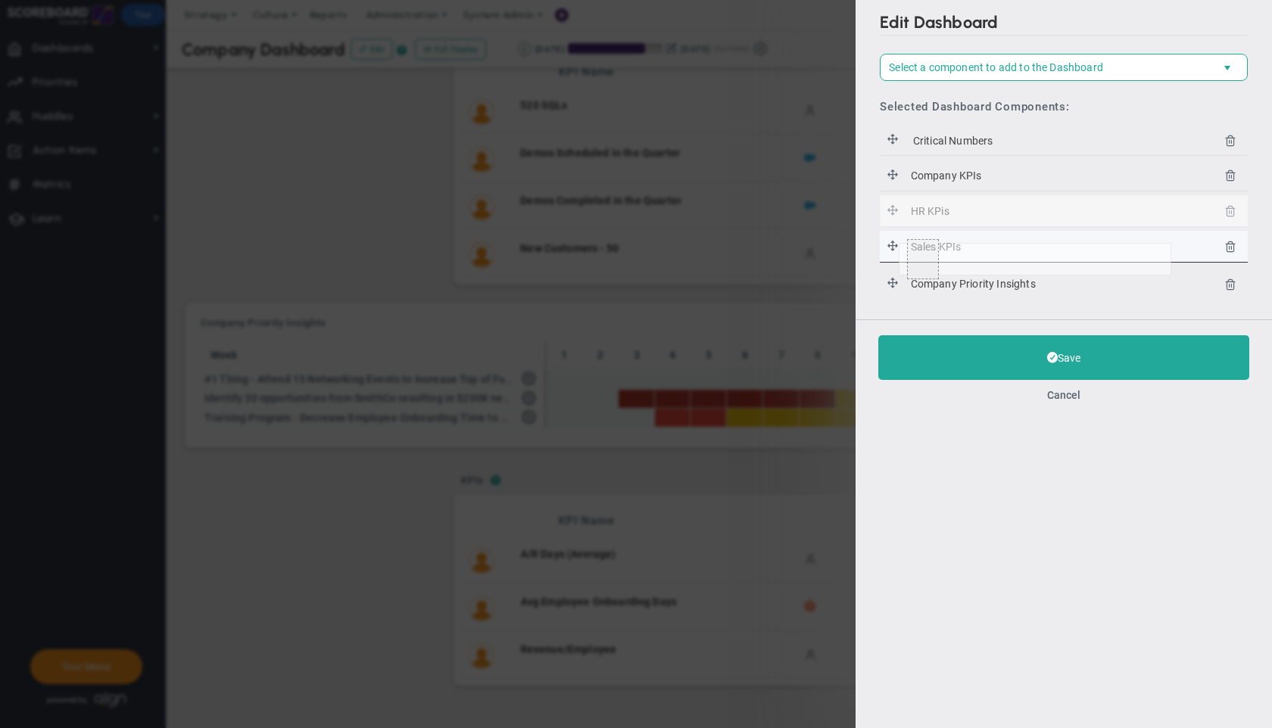
drag, startPoint x: 895, startPoint y: 212, endPoint x: 899, endPoint y: 243, distance: 31.3
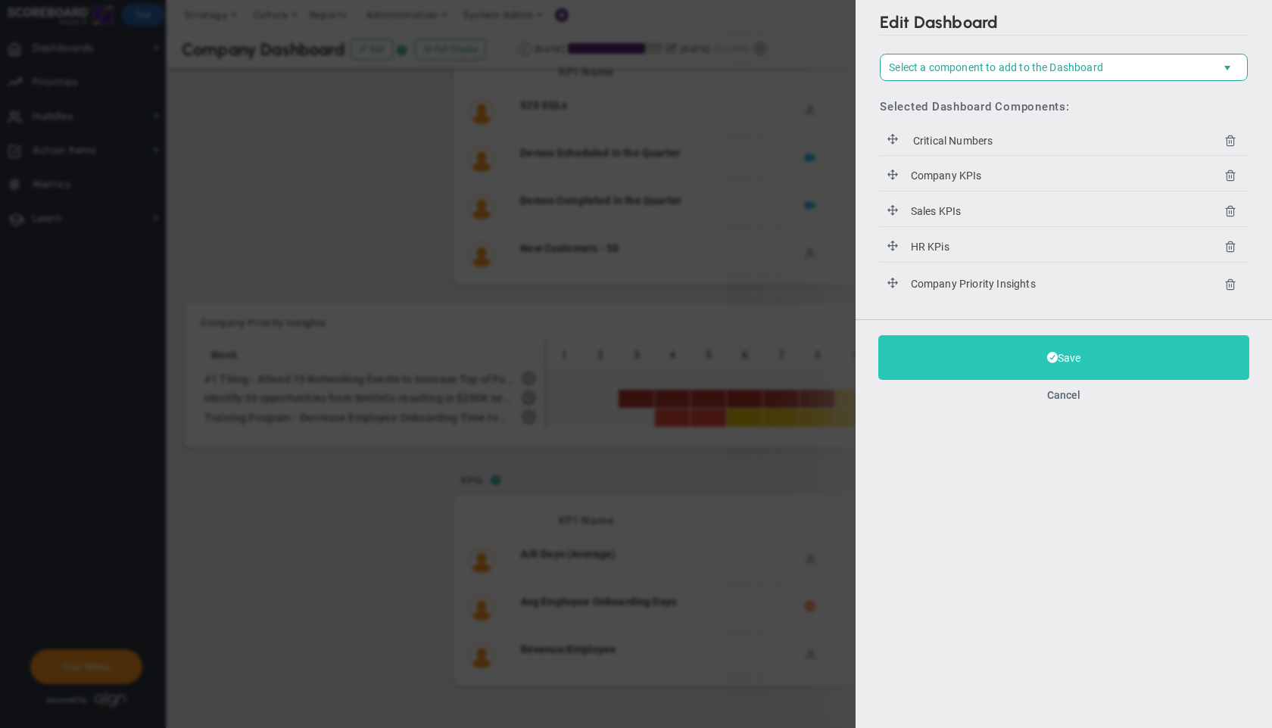
click at [999, 343] on button "Save" at bounding box center [1063, 357] width 371 height 45
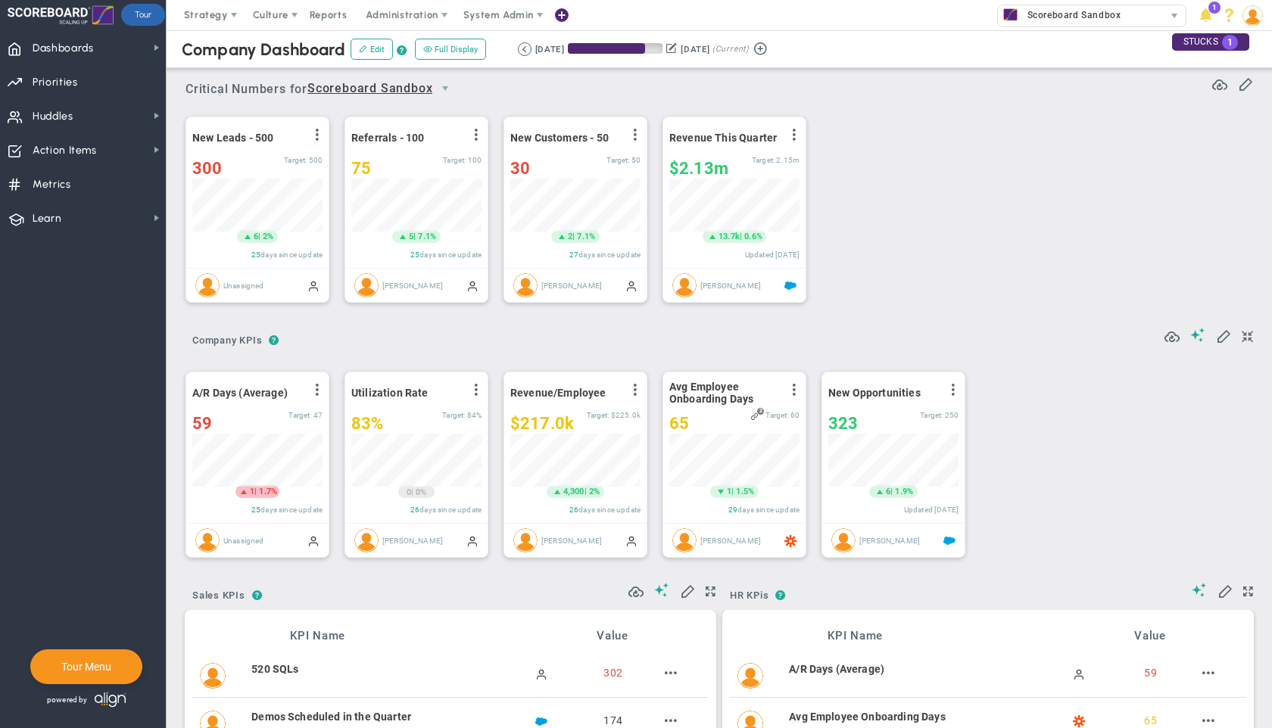
scroll to position [757079, 757002]
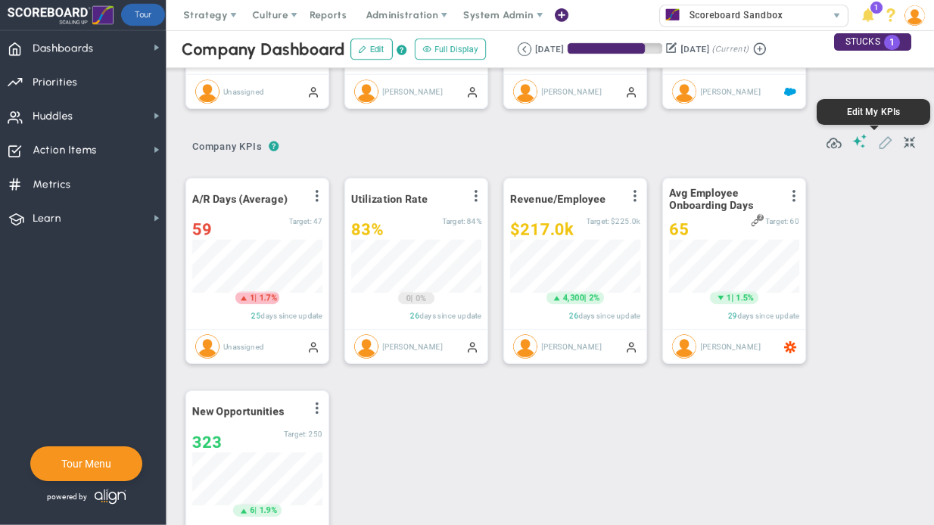
click at [878, 148] on span at bounding box center [885, 141] width 15 height 15
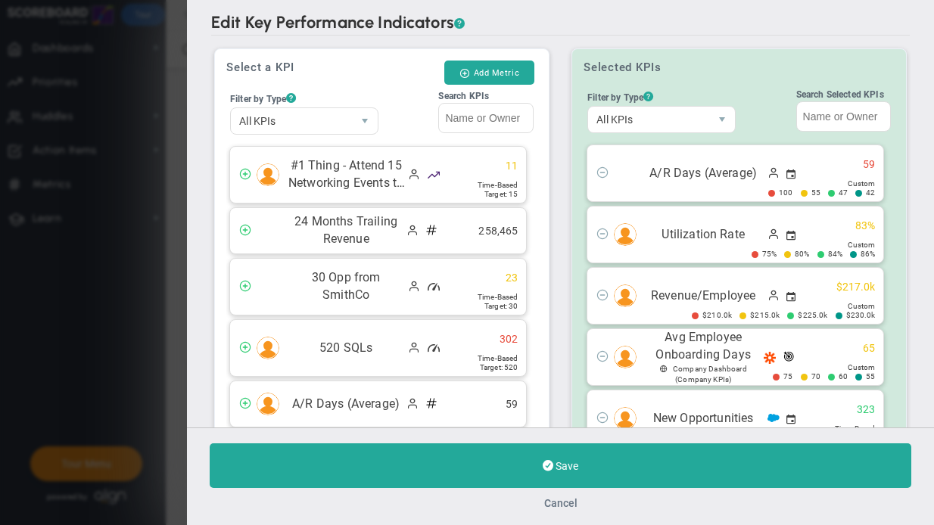
click at [561, 503] on button "Cancel" at bounding box center [560, 503] width 33 height 12
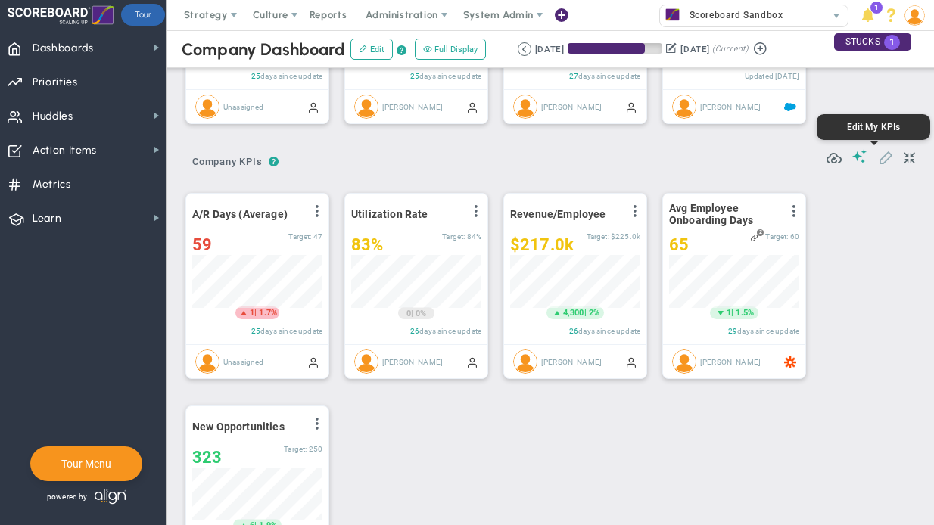
click at [878, 154] on span at bounding box center [885, 156] width 15 height 15
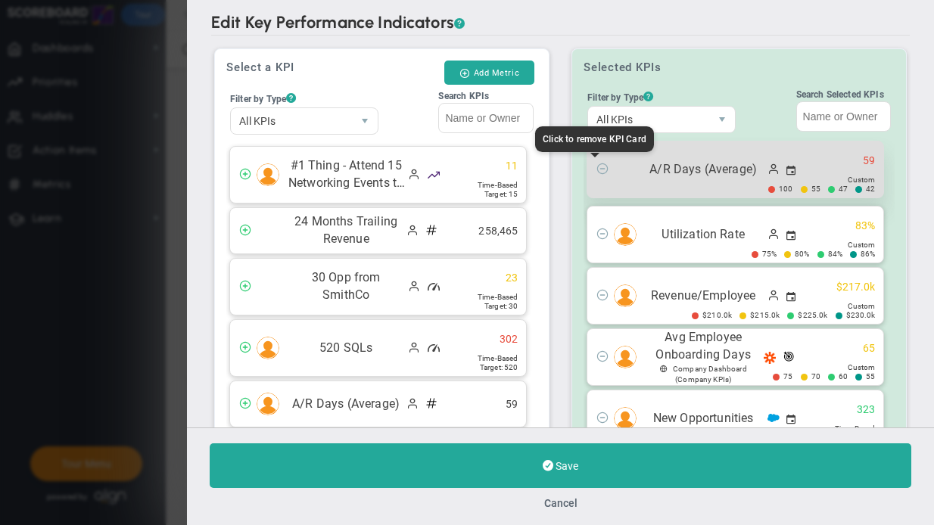
click at [598, 172] on span at bounding box center [603, 168] width 12 height 12
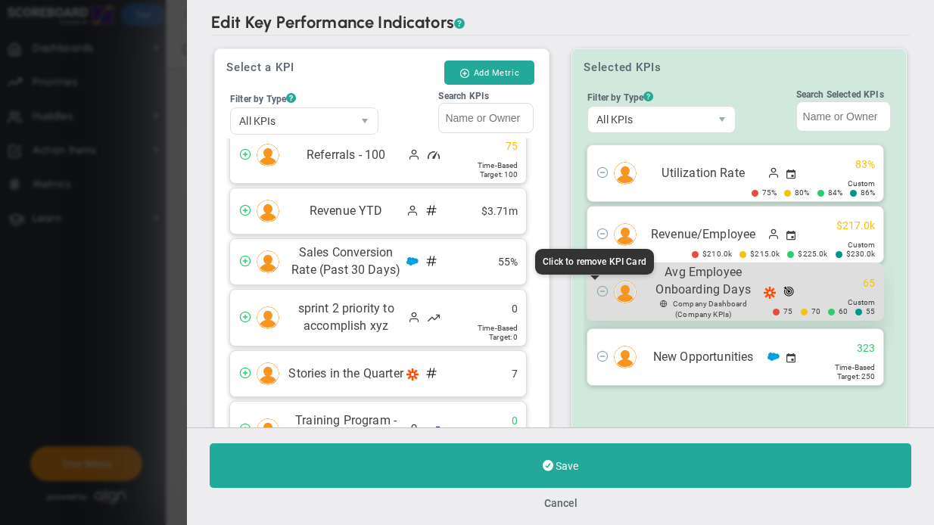
click at [597, 291] on span at bounding box center [603, 291] width 12 height 12
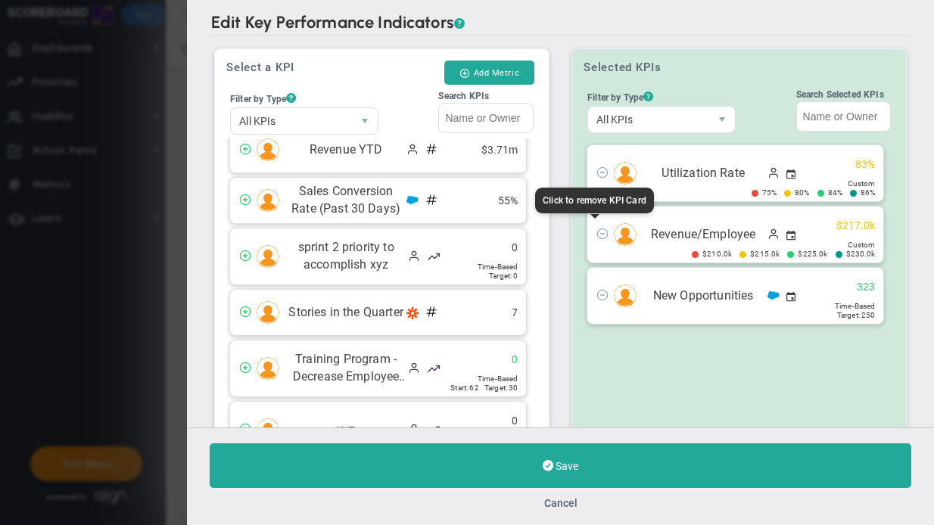
click at [597, 230] on span at bounding box center [603, 233] width 12 height 12
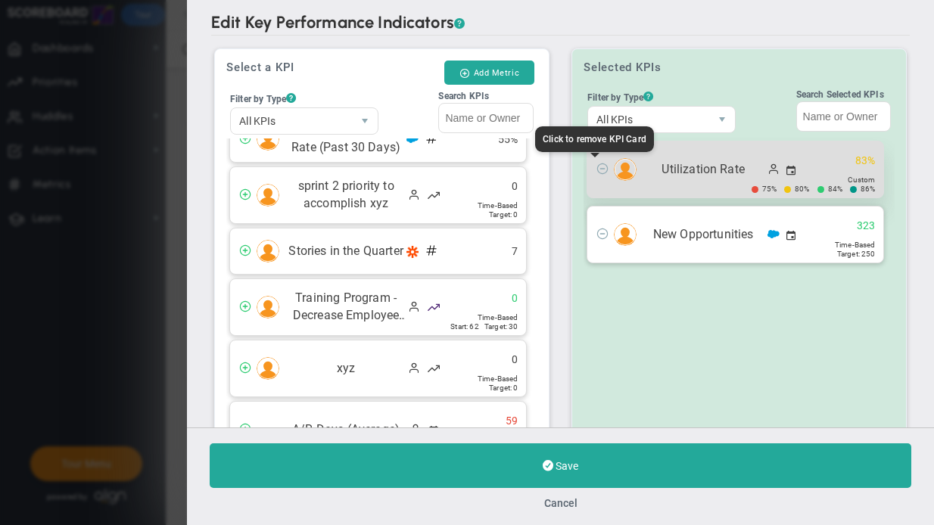
click at [597, 170] on span at bounding box center [603, 168] width 12 height 12
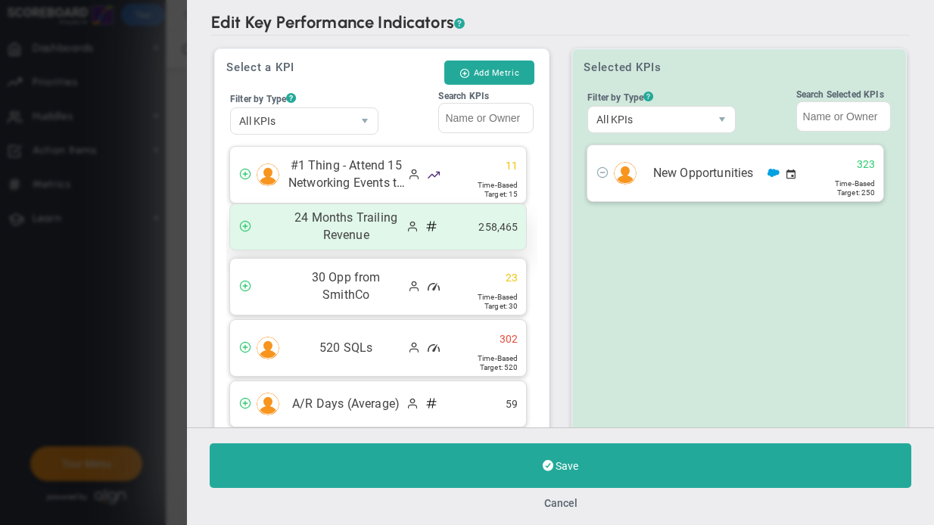
click at [354, 235] on span "24 Months Trailing Revenue" at bounding box center [346, 227] width 118 height 35
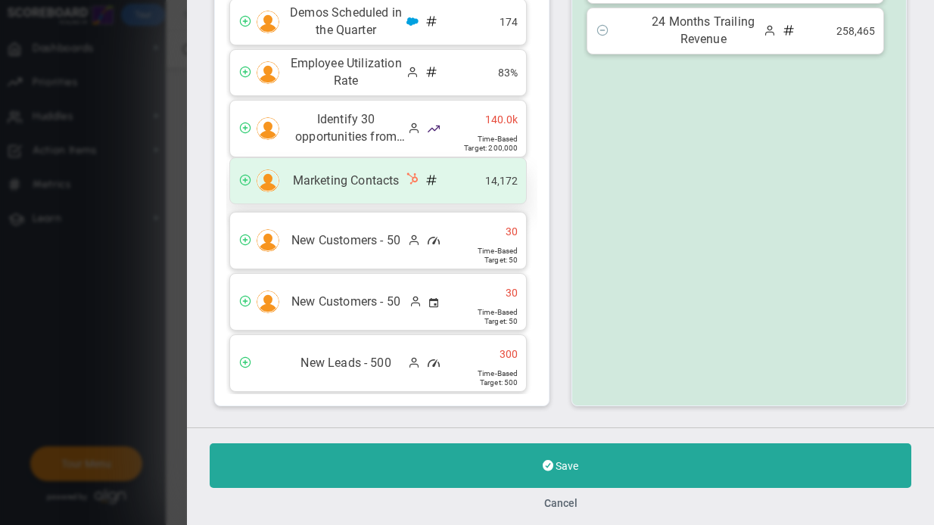
click at [357, 195] on div "Marketing Contacts 14,172" at bounding box center [378, 180] width 296 height 45
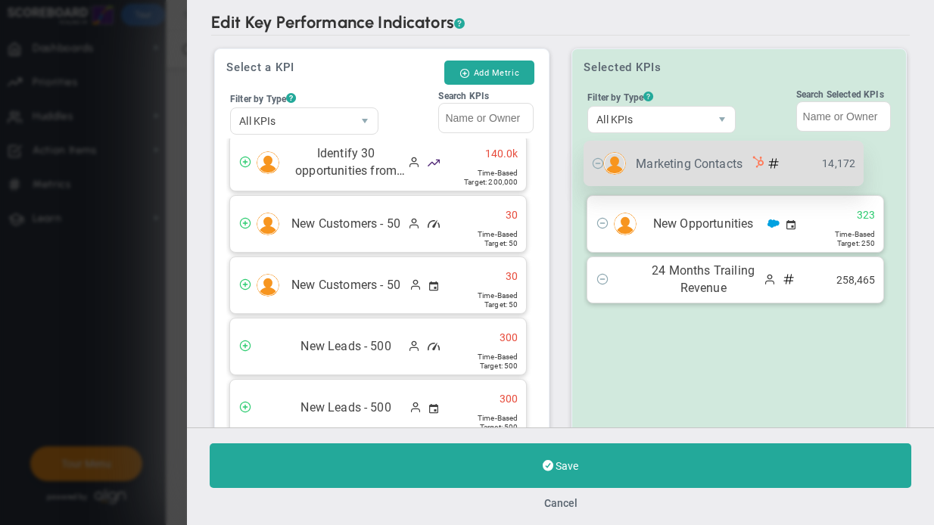
drag, startPoint x: 685, startPoint y: 280, endPoint x: 696, endPoint y: 151, distance: 129.9
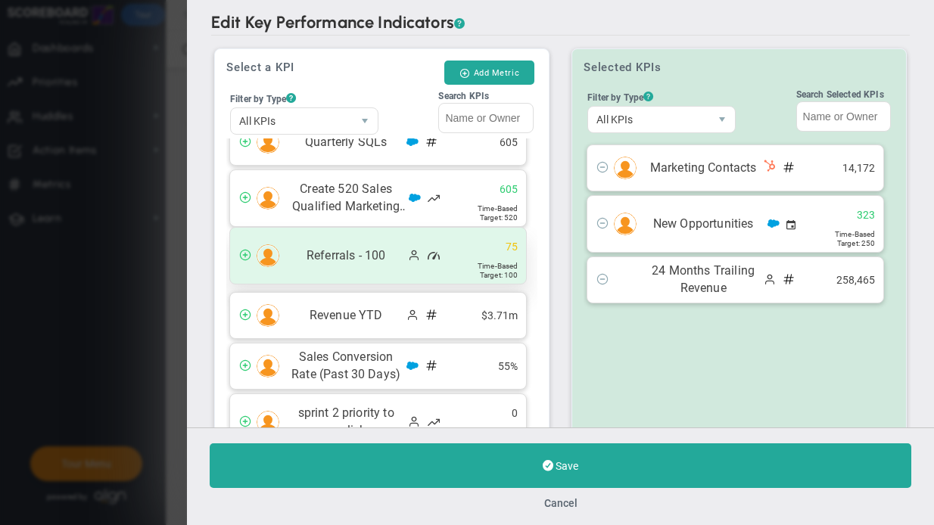
scroll to position [1185, 0]
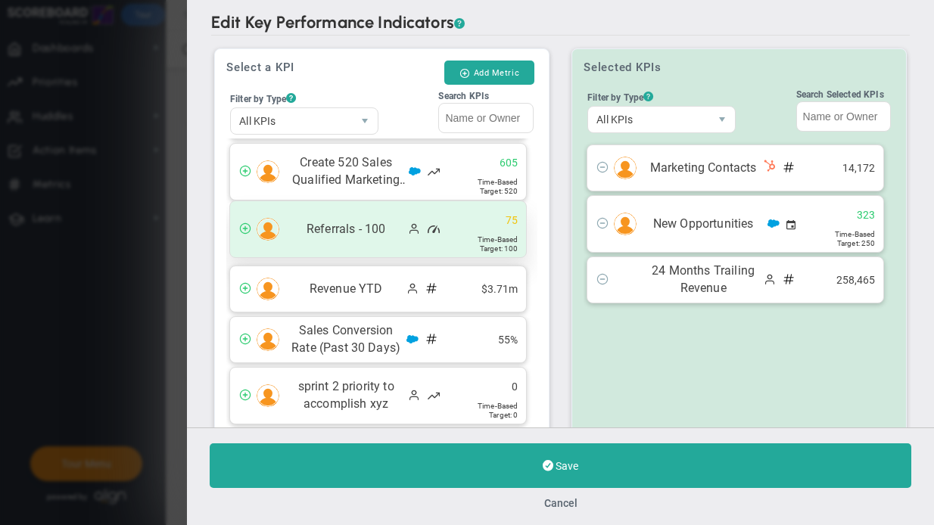
click at [333, 226] on span "Referrals - 100" at bounding box center [346, 229] width 118 height 17
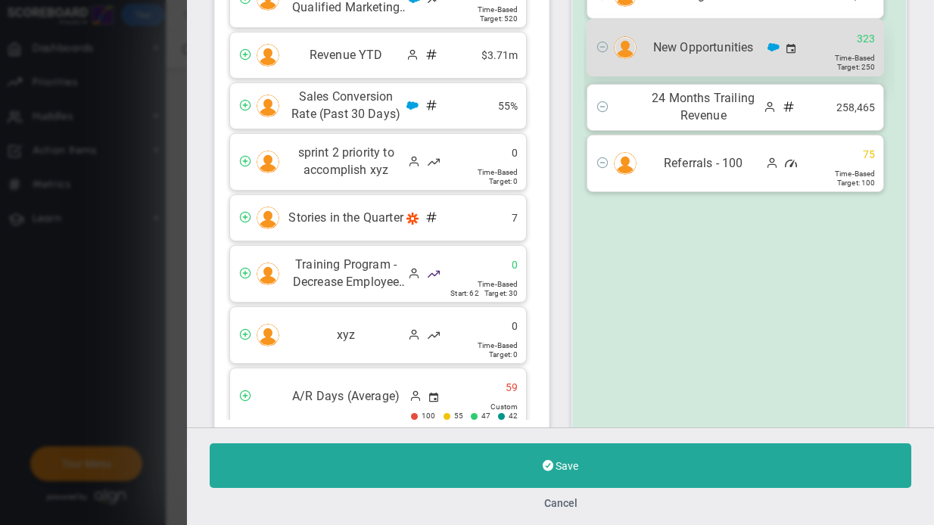
scroll to position [0, 0]
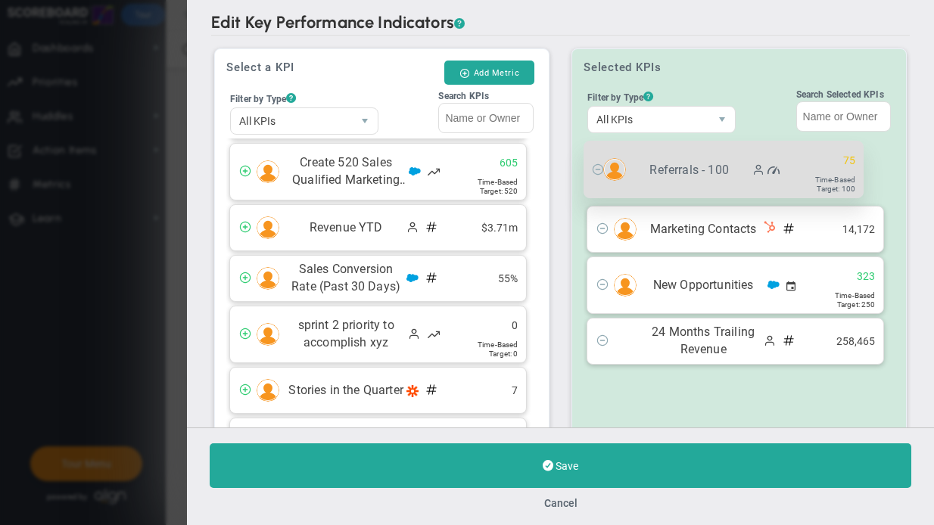
drag, startPoint x: 683, startPoint y: 333, endPoint x: 706, endPoint y: 159, distance: 175.7
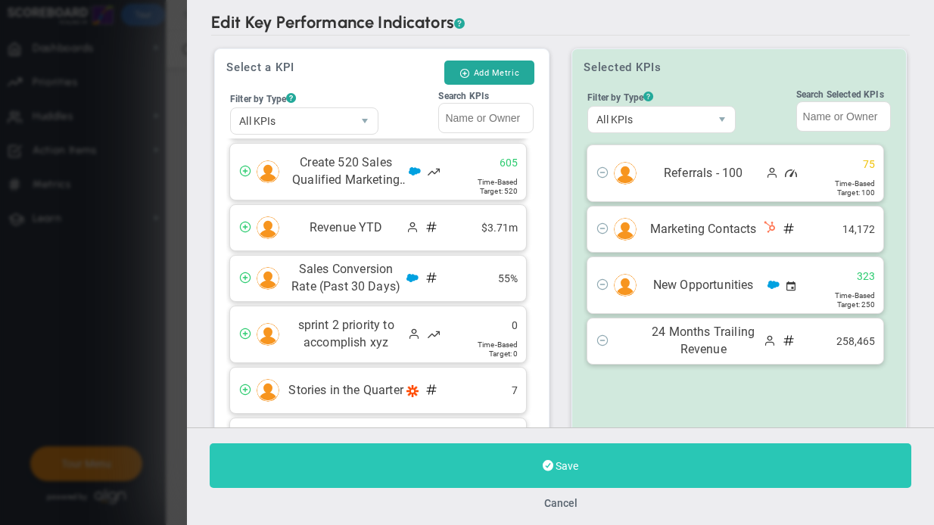
click at [556, 483] on button "Save" at bounding box center [561, 466] width 702 height 45
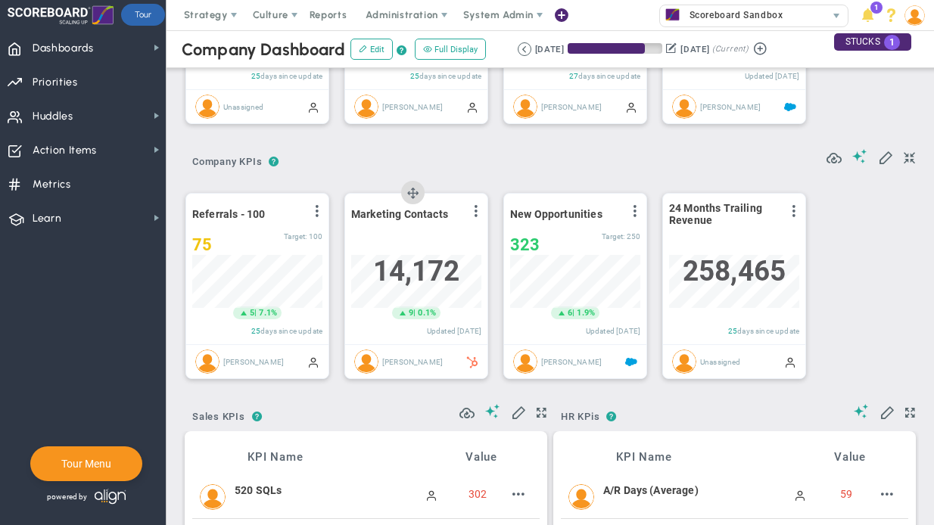
scroll to position [757079, 757002]
click at [477, 214] on span at bounding box center [476, 211] width 12 height 12
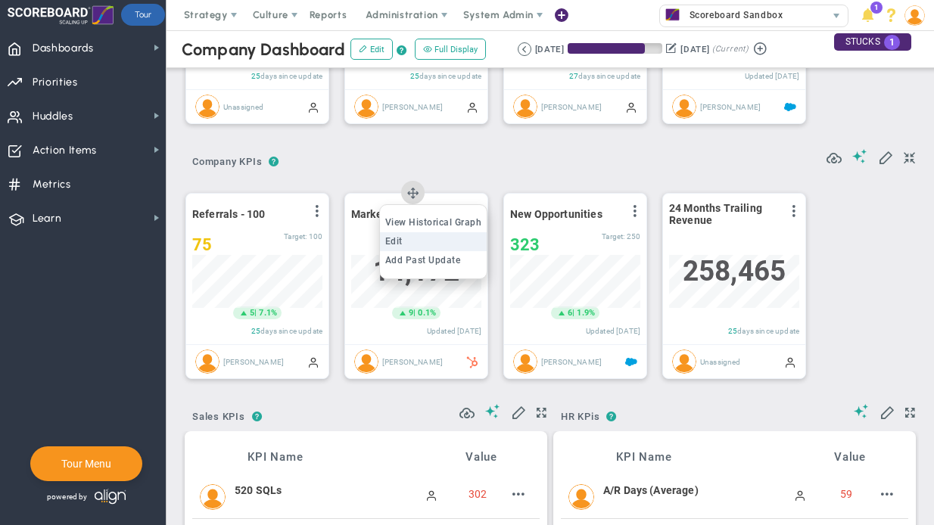
click at [403, 242] on span "Edit" at bounding box center [393, 241] width 17 height 11
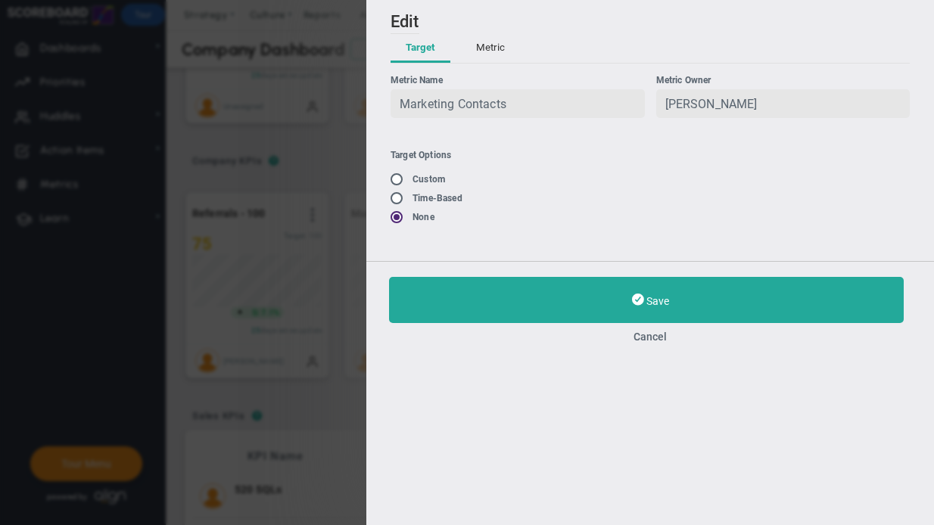
click at [396, 176] on input "radio" at bounding box center [401, 180] width 15 height 12
radio input "true"
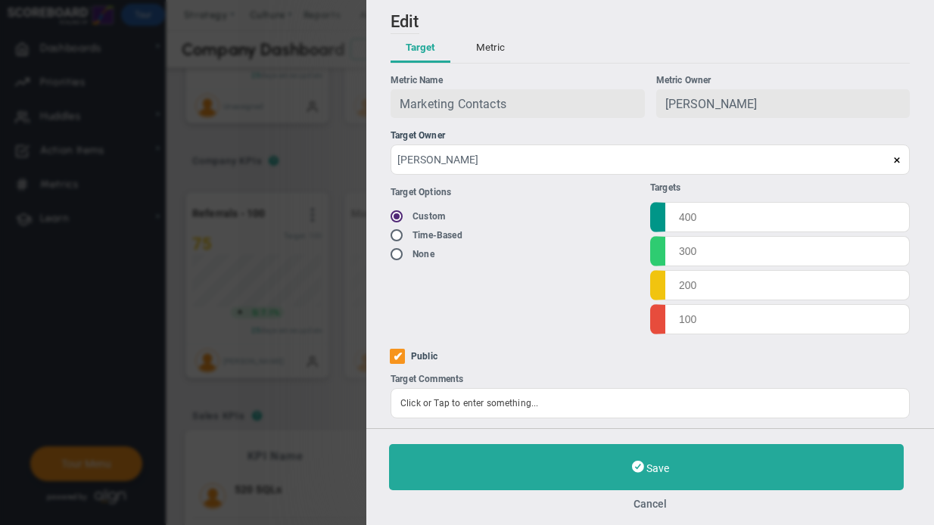
scroll to position [2, 0]
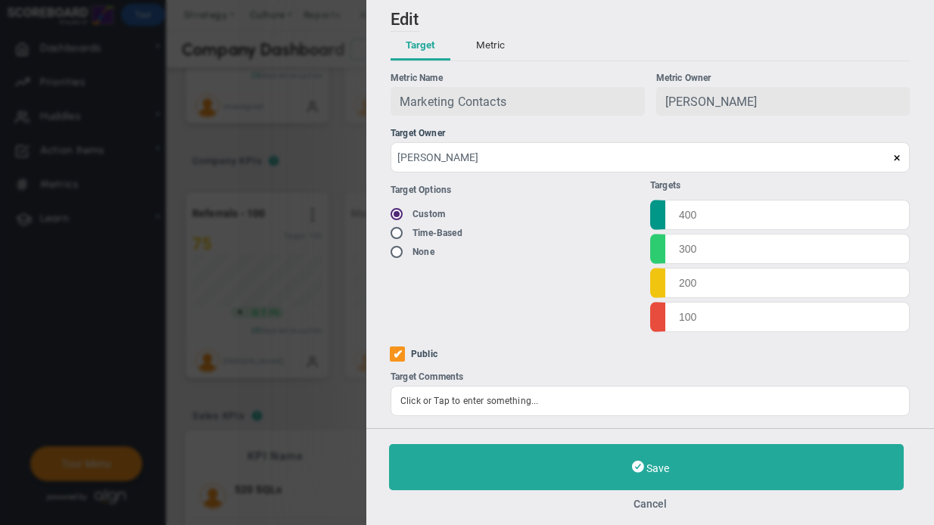
drag, startPoint x: 482, startPoint y: 51, endPoint x: 422, endPoint y: 50, distance: 59.8
click at [477, 50] on button "Metric" at bounding box center [490, 46] width 59 height 29
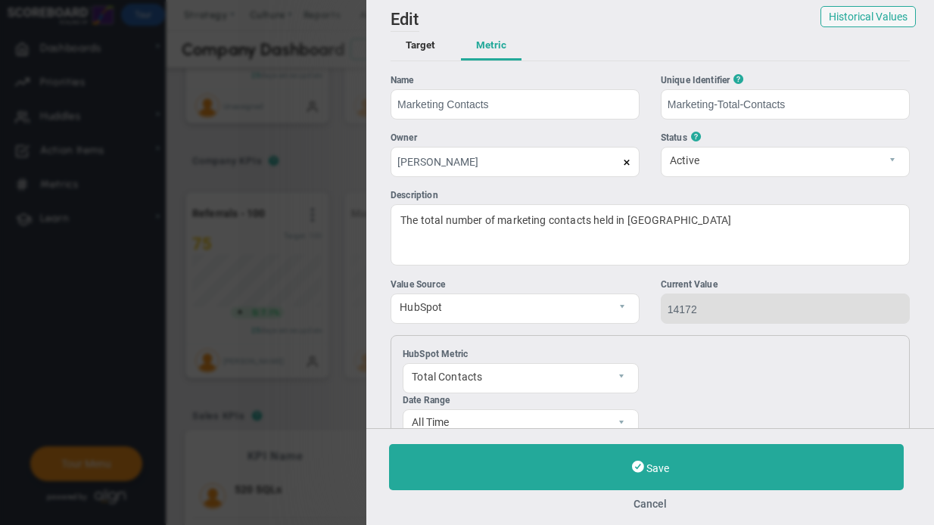
click at [425, 49] on button "Target" at bounding box center [421, 46] width 60 height 29
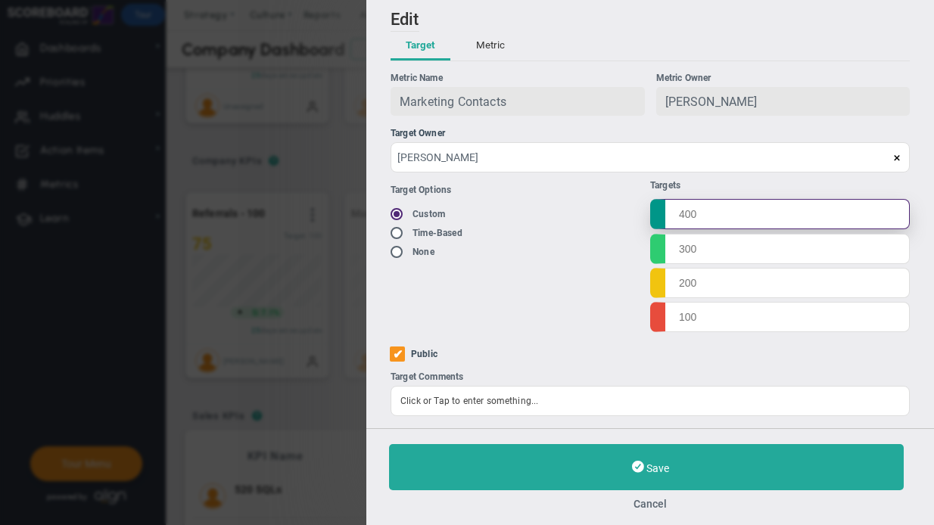
drag, startPoint x: 740, startPoint y: 209, endPoint x: 786, endPoint y: 211, distance: 45.5
click at [786, 211] on input "text" at bounding box center [780, 214] width 260 height 30
type input "15000"
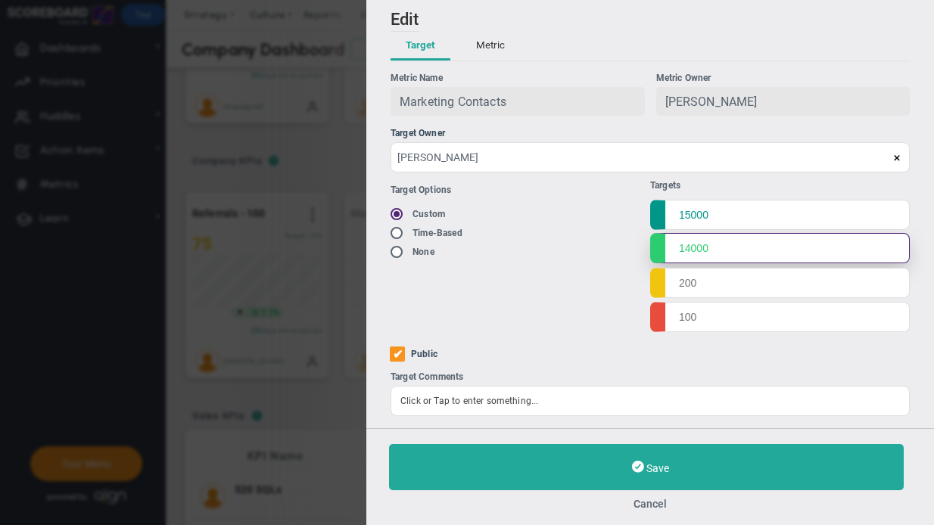
type input "14000"
type input "13000"
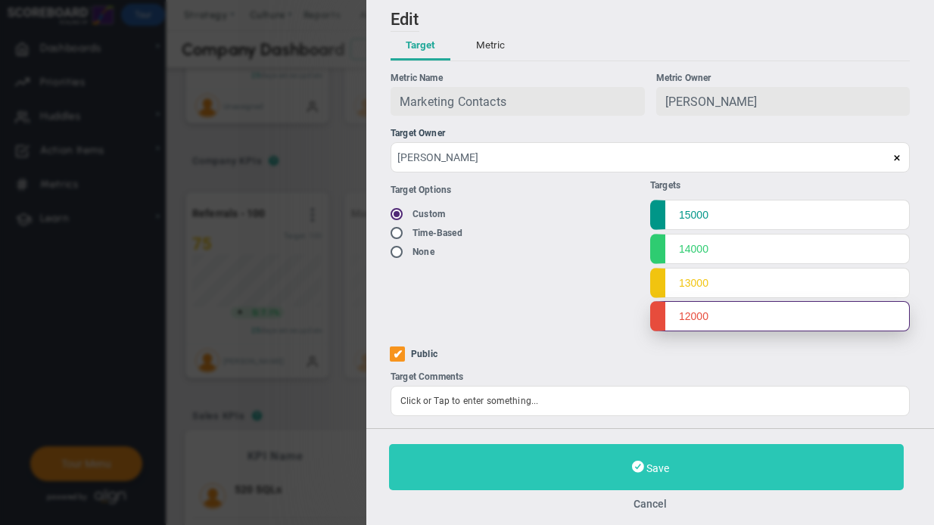
type input "12000"
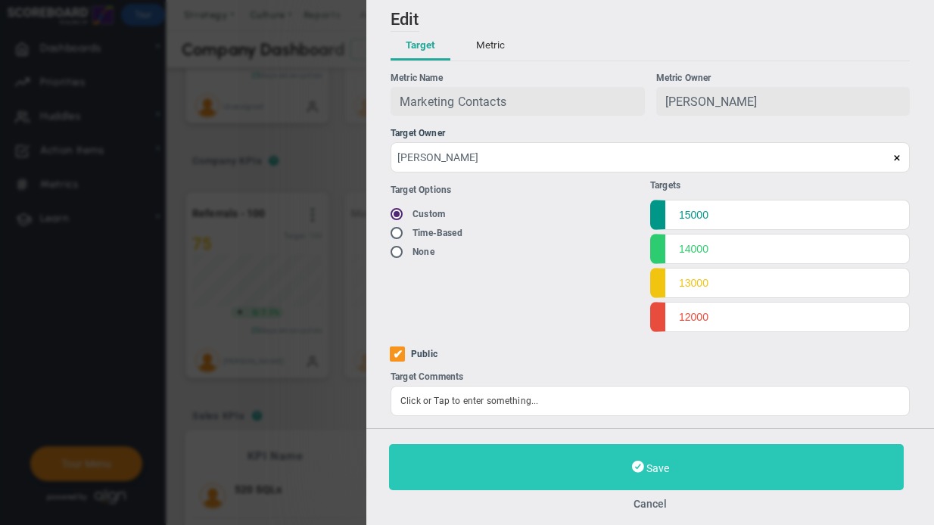
click at [678, 481] on button "Save" at bounding box center [646, 467] width 515 height 46
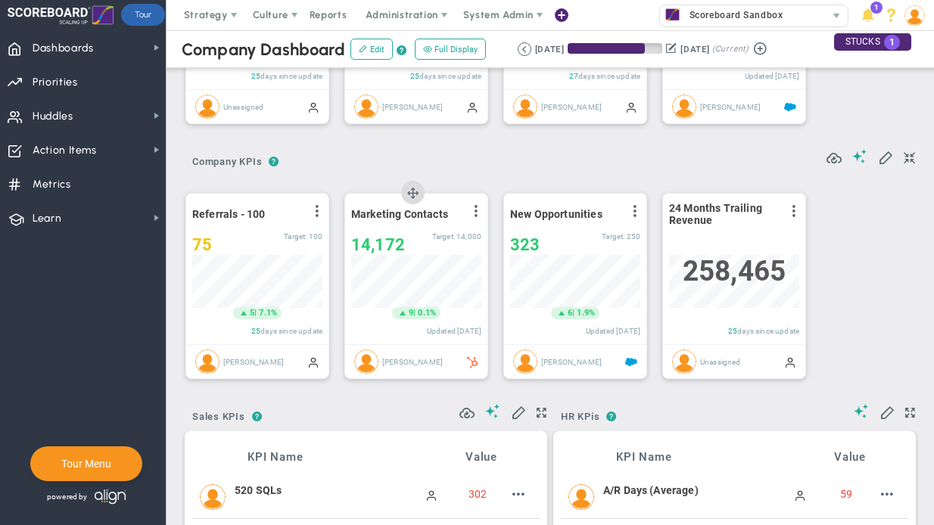
scroll to position [53, 130]
click at [794, 210] on span at bounding box center [794, 211] width 12 height 12
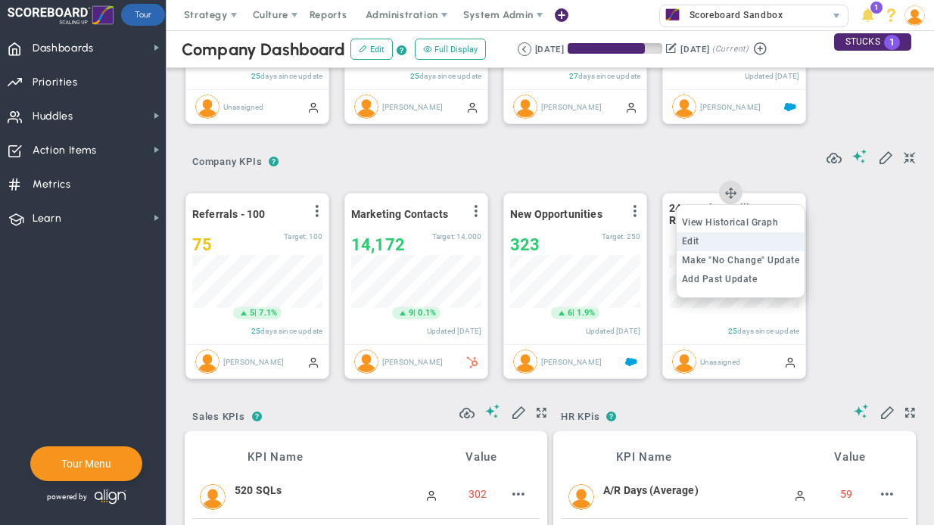
click at [708, 242] on li "Edit" at bounding box center [741, 241] width 129 height 19
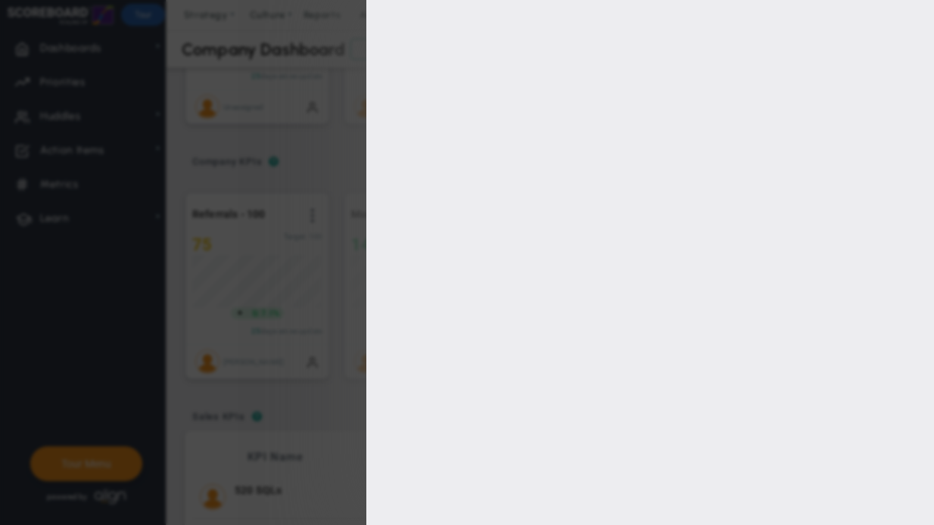
type input "24 Months Trailing Revenue"
type input "Year-Ending"
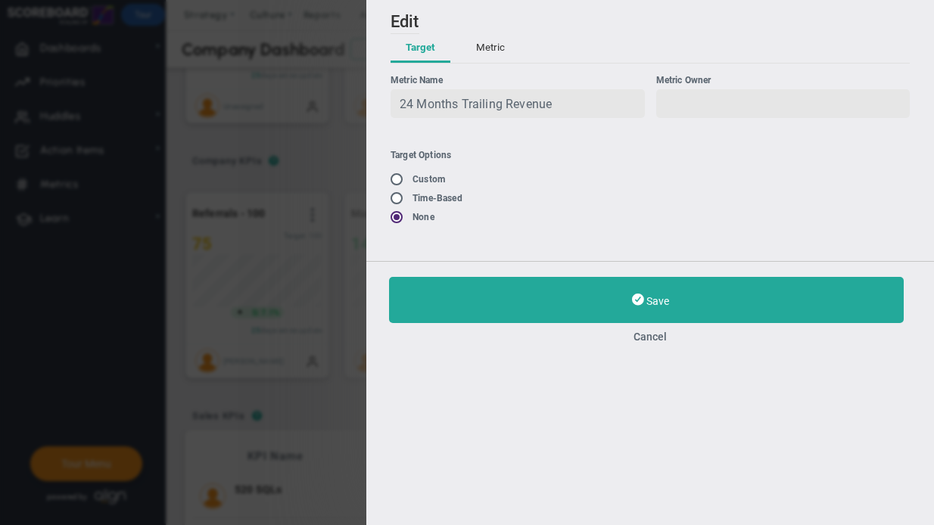
click at [509, 51] on button "Metric" at bounding box center [490, 48] width 59 height 29
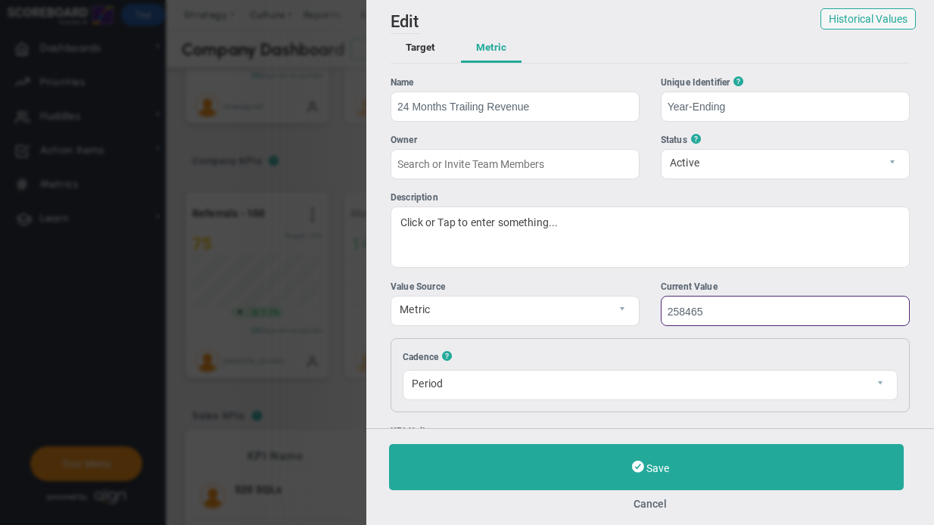
click at [731, 310] on input "258465" at bounding box center [785, 311] width 249 height 30
type input "25846500"
click at [424, 58] on button "Target" at bounding box center [421, 48] width 60 height 29
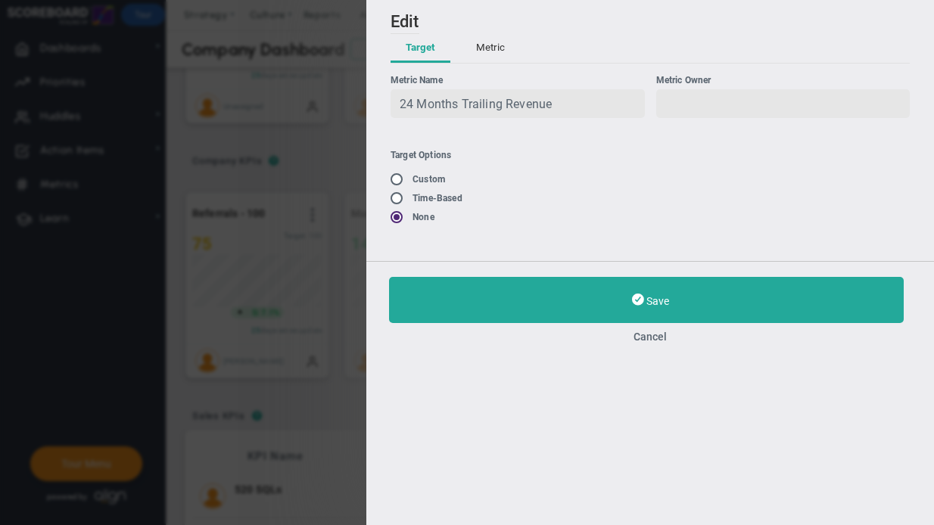
click at [445, 195] on label "Time-Based" at bounding box center [438, 198] width 50 height 11
click at [394, 176] on input "radio" at bounding box center [401, 180] width 15 height 12
radio input "true"
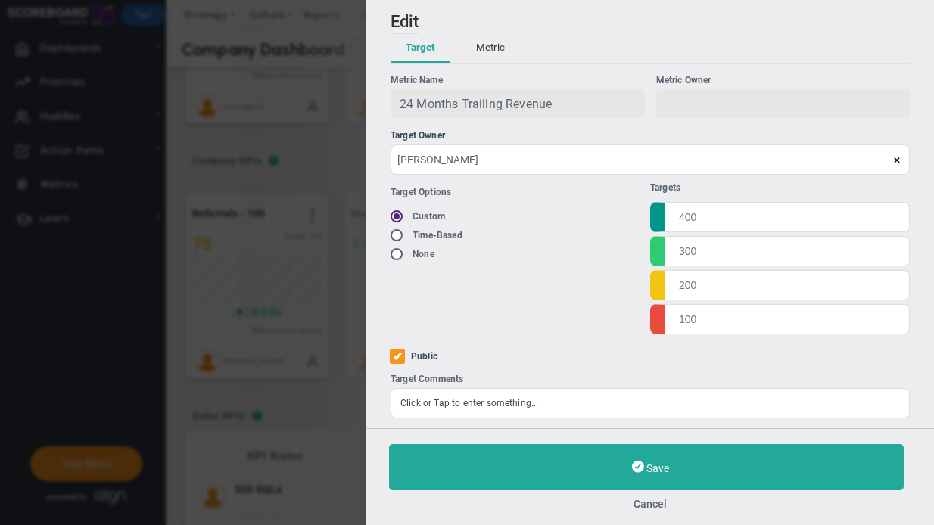
click at [479, 36] on button "Metric" at bounding box center [490, 48] width 59 height 29
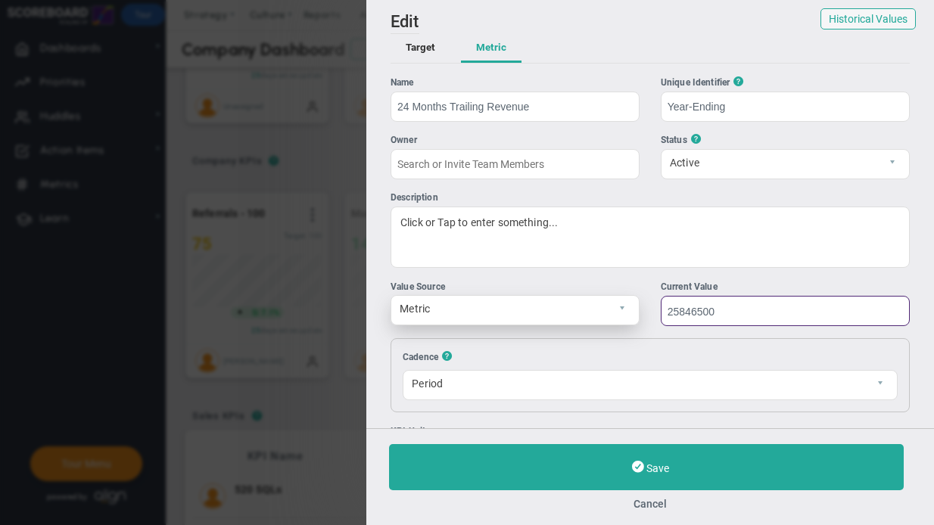
drag, startPoint x: 637, startPoint y: 313, endPoint x: 550, endPoint y: 313, distance: 86.3
click at [552, 313] on div "Value Source Metric Local Format Number n Current Value 25846500" at bounding box center [650, 303] width 519 height 46
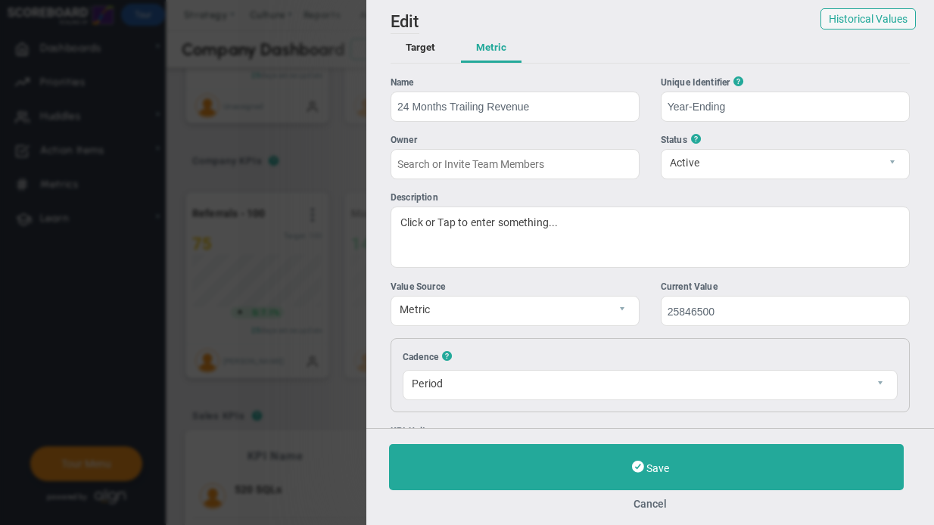
click at [407, 49] on button "Target" at bounding box center [421, 48] width 60 height 29
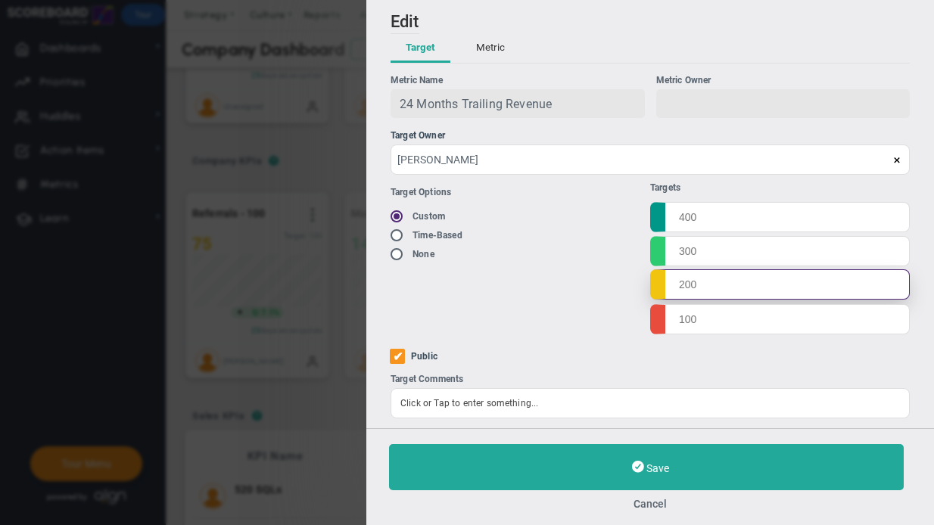
click at [730, 291] on input "text" at bounding box center [780, 285] width 260 height 30
paste input "25846500"
type input "25846500"
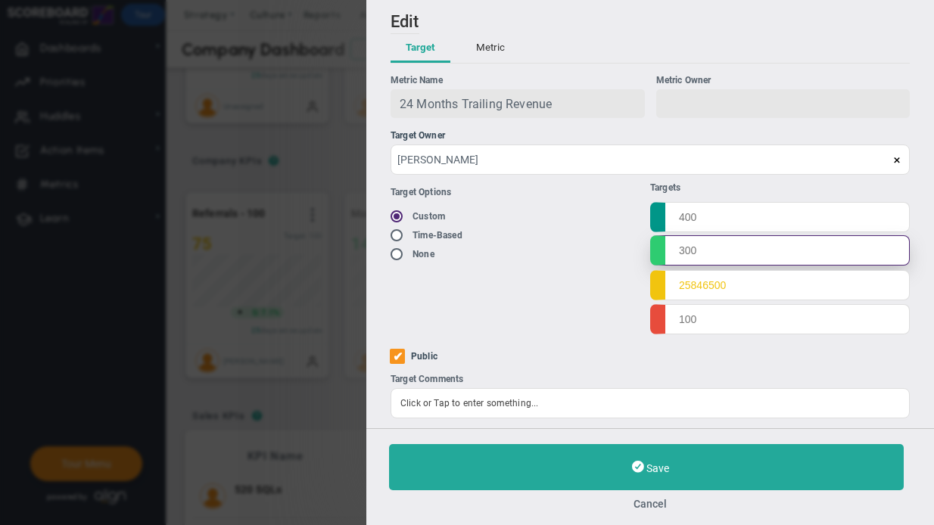
click at [745, 259] on input "text" at bounding box center [780, 250] width 260 height 30
paste input "25846500"
drag, startPoint x: 678, startPoint y: 251, endPoint x: 653, endPoint y: 252, distance: 25.0
click at [653, 252] on input "25846500" at bounding box center [780, 250] width 260 height 30
click at [678, 252] on input "25846500" at bounding box center [780, 250] width 260 height 30
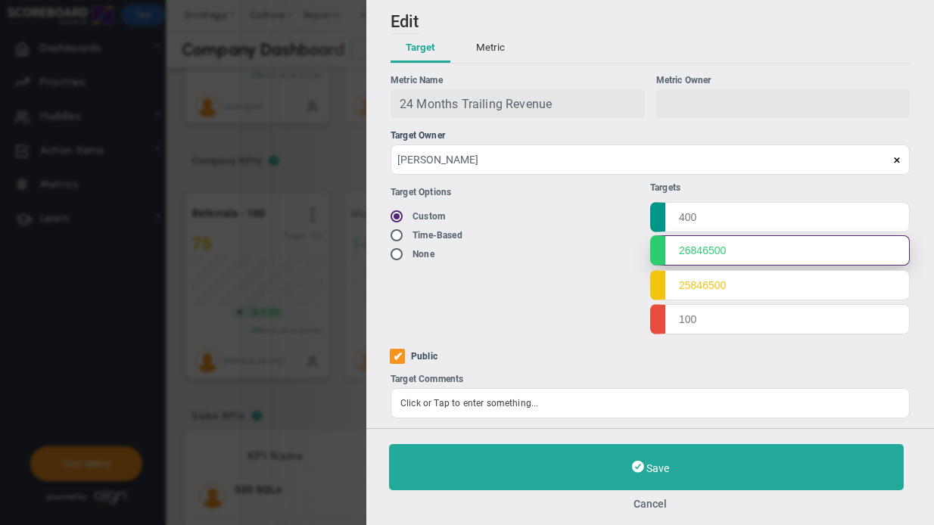
drag, startPoint x: 734, startPoint y: 253, endPoint x: 611, endPoint y: 249, distance: 123.5
click at [611, 249] on div "Target Options Existing Target Custom Time-Based None Targets" at bounding box center [650, 257] width 519 height 164
type input "26846500"
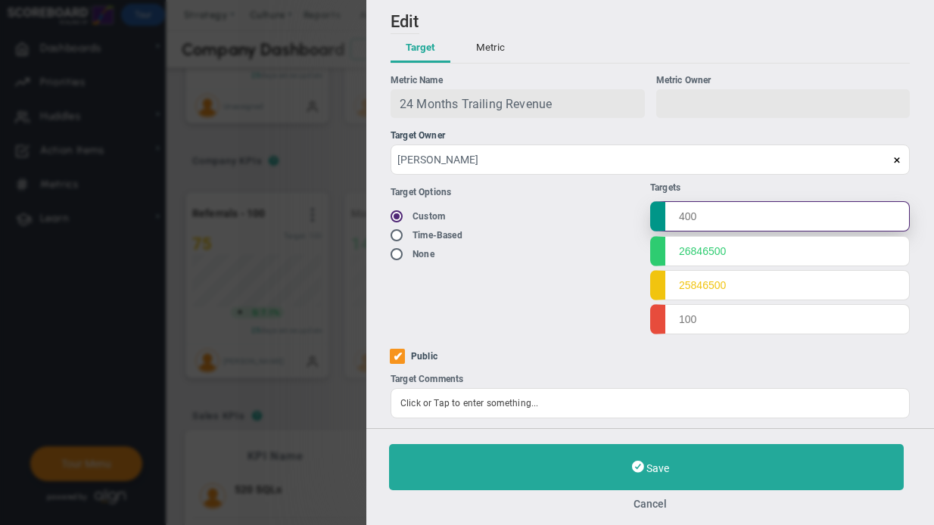
drag, startPoint x: 692, startPoint y: 219, endPoint x: 745, endPoint y: 222, distance: 53.1
click at [692, 219] on input "text" at bounding box center [780, 216] width 260 height 30
paste input "26846500"
type input "26846500"
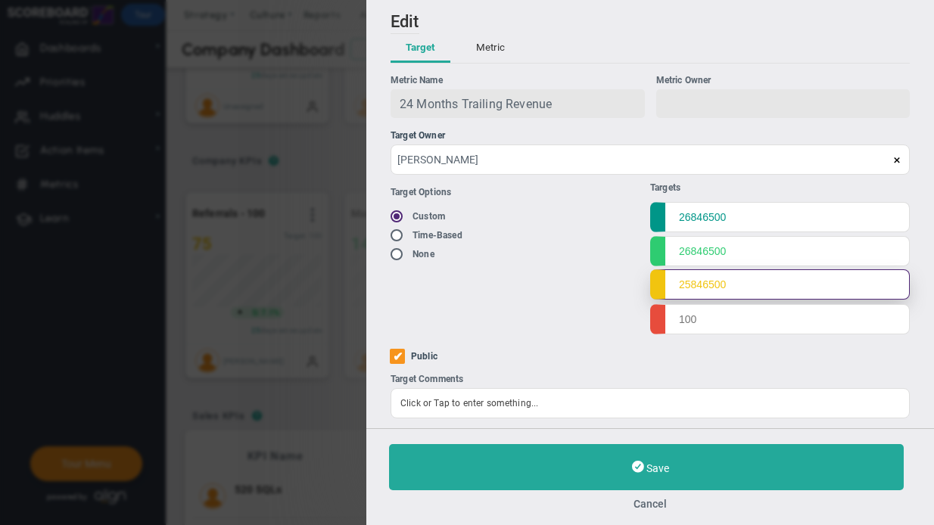
drag, startPoint x: 734, startPoint y: 283, endPoint x: 620, endPoint y: 283, distance: 114.3
click at [620, 283] on div "Target Options Existing Target Custom Time-Based None Targets" at bounding box center [650, 257] width 519 height 164
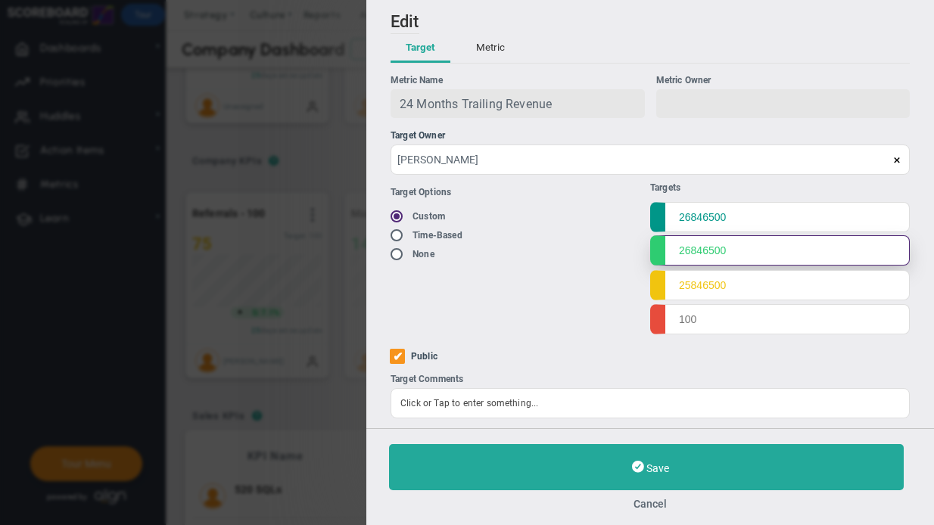
drag, startPoint x: 734, startPoint y: 259, endPoint x: 606, endPoint y: 260, distance: 128.0
click at [606, 260] on div "Target Options Existing Target Custom Time-Based None Targets" at bounding box center [650, 257] width 519 height 164
click at [706, 248] on input "26846500" at bounding box center [780, 250] width 260 height 30
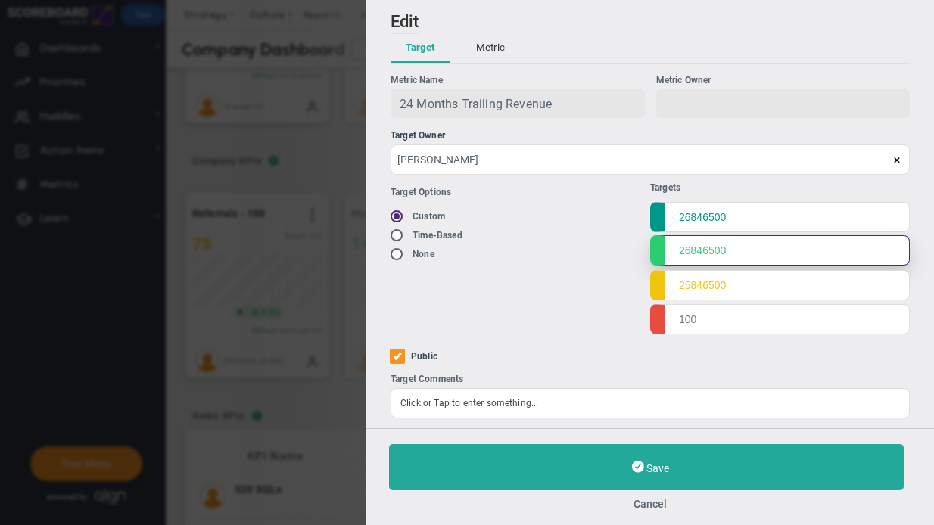
paste input "5"
click at [686, 253] on input "25846500" at bounding box center [780, 250] width 260 height 30
drag, startPoint x: 764, startPoint y: 257, endPoint x: 597, endPoint y: 257, distance: 167.3
click at [597, 257] on div "Target Options Existing Target Custom Time-Based None Targets" at bounding box center [650, 257] width 519 height 164
type input "25000000"
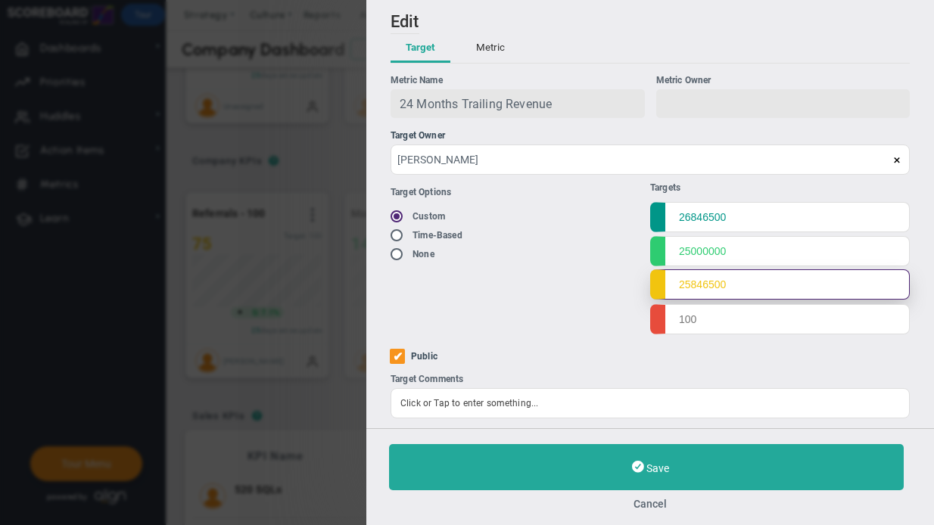
drag, startPoint x: 754, startPoint y: 294, endPoint x: 555, endPoint y: 277, distance: 199.8
click at [531, 278] on div "Target Options Existing Target Custom Time-Based None Targets" at bounding box center [650, 257] width 519 height 164
paste input "0000"
click at [680, 282] on input "25000000" at bounding box center [780, 285] width 260 height 30
type input "24000000"
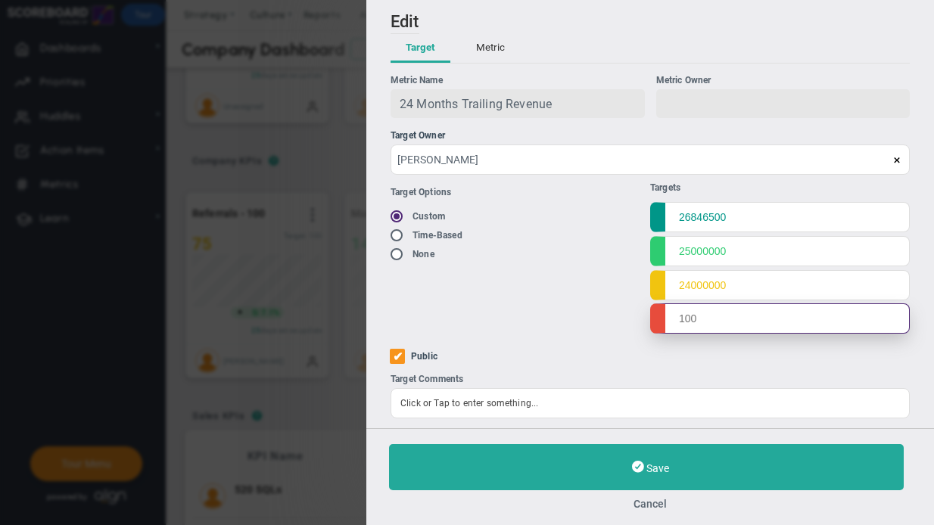
click at [731, 323] on input "text" at bounding box center [780, 319] width 260 height 30
paste input "25000000"
click at [684, 320] on input "25000000" at bounding box center [780, 319] width 260 height 30
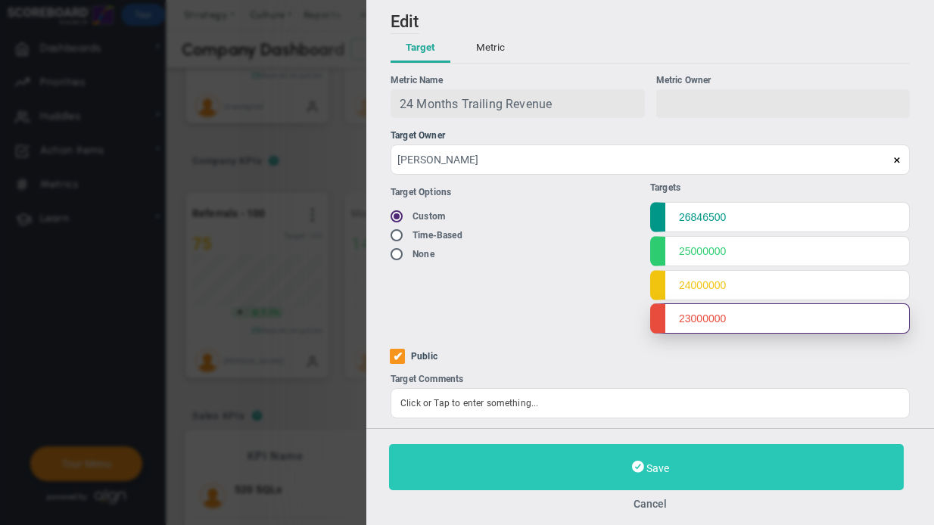
type input "23000000"
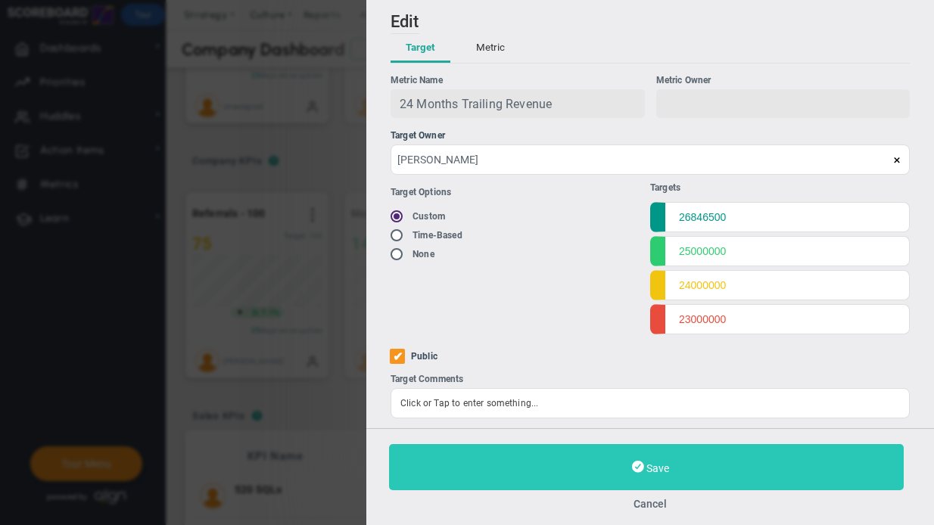
click at [473, 468] on button "Save" at bounding box center [646, 467] width 515 height 46
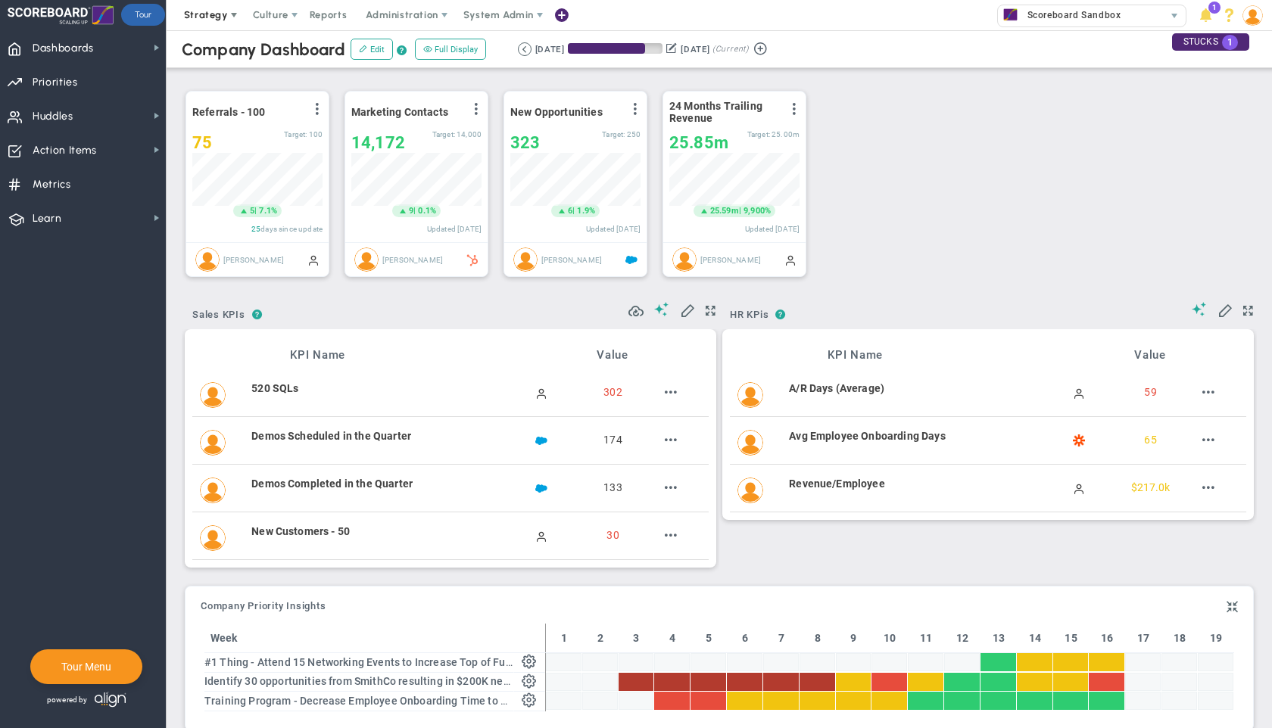
scroll to position [757079, 757002]
click at [1055, 161] on div "Referrals - 100 View Historical Graph Edit Make "No Change" Update Add Past Upd…" at bounding box center [713, 182] width 1086 height 217
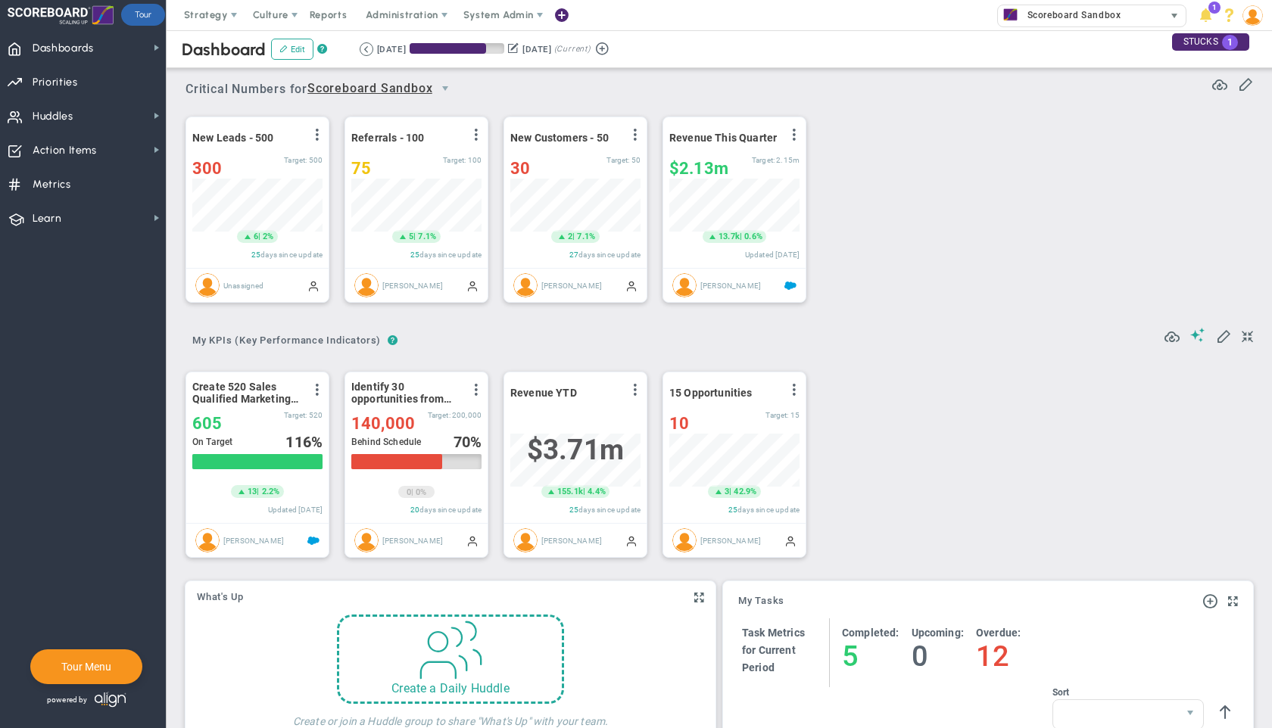
click at [1127, 14] on div "Scoreboard Sandbox" at bounding box center [1081, 15] width 166 height 20
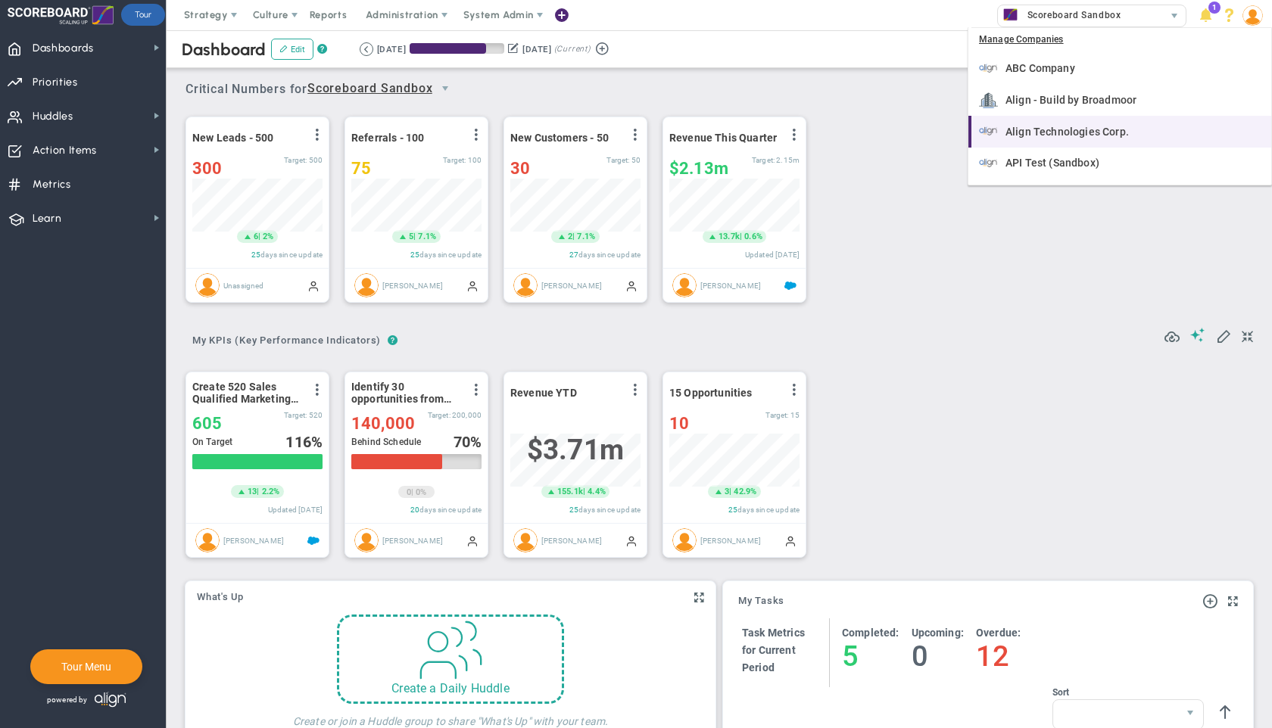
click at [1062, 121] on li "Align Technologies Corp." at bounding box center [1119, 132] width 303 height 32
